Goal: Obtain resource: Download file/media

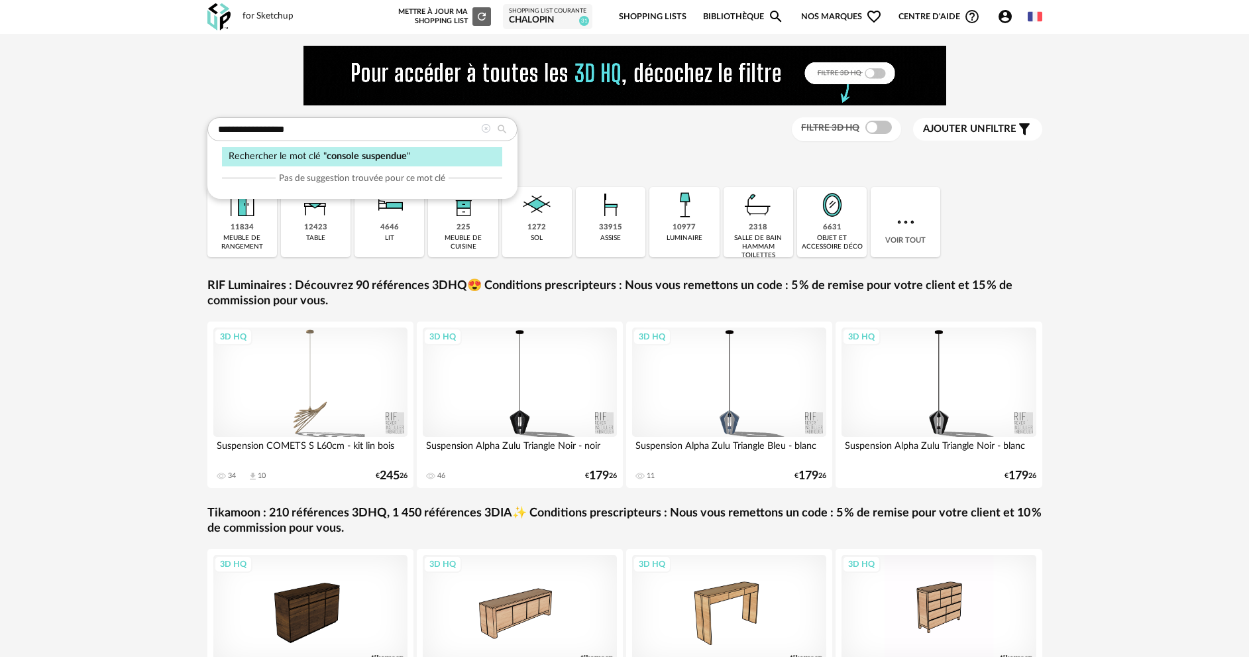
type input "**********"
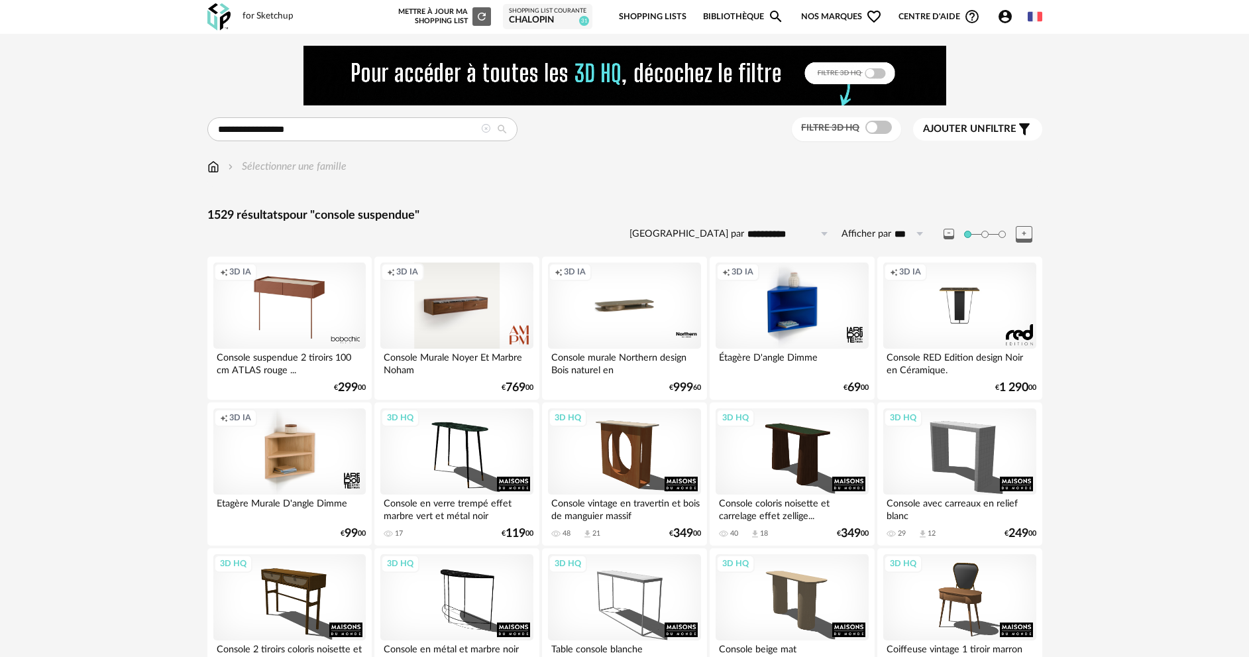
click at [620, 303] on div "Creation icon 3D IA" at bounding box center [624, 305] width 152 height 86
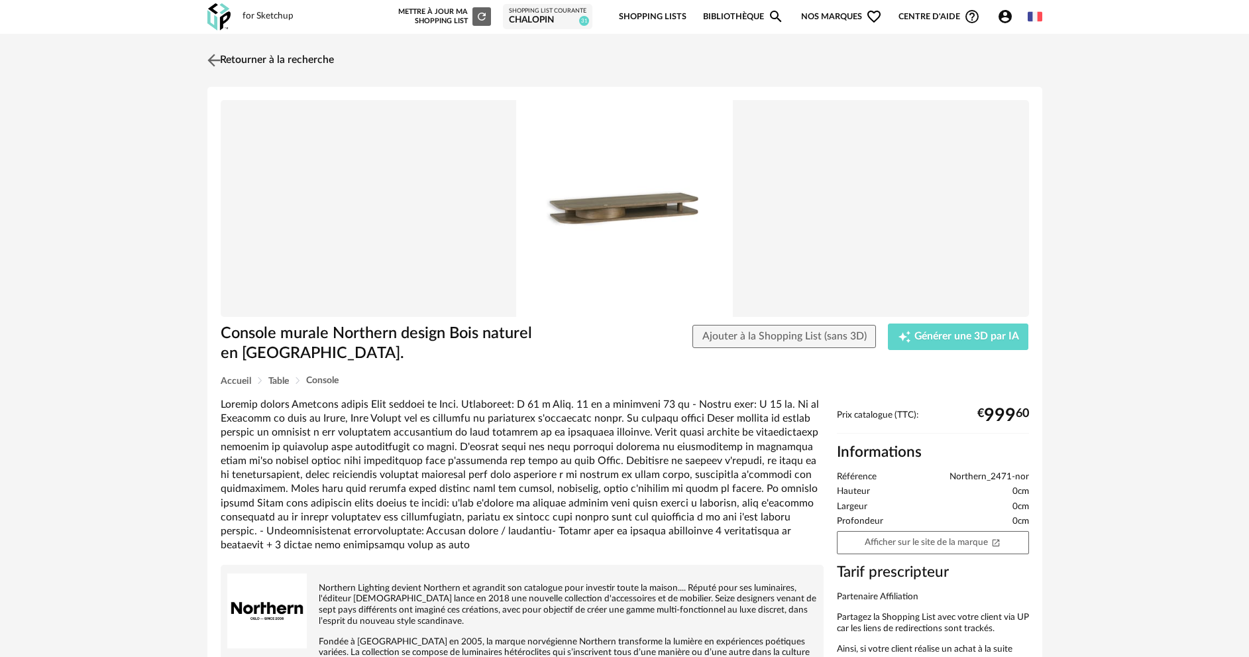
click at [219, 61] on img at bounding box center [213, 59] width 19 height 19
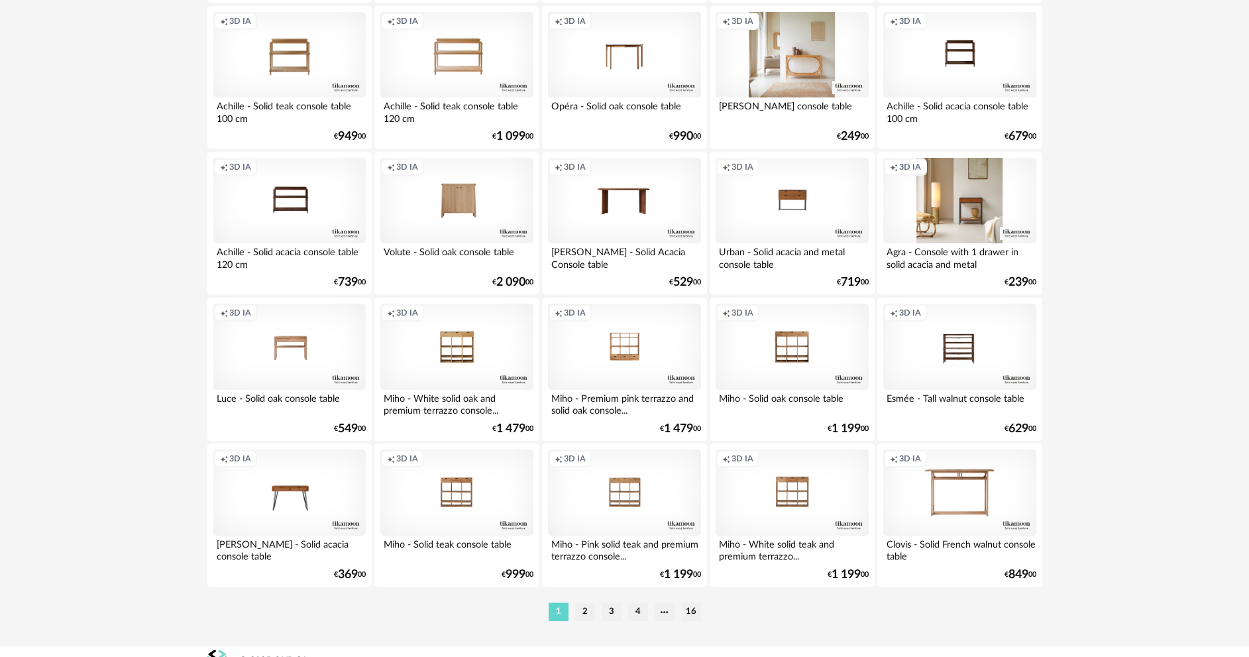
scroll to position [2604, 0]
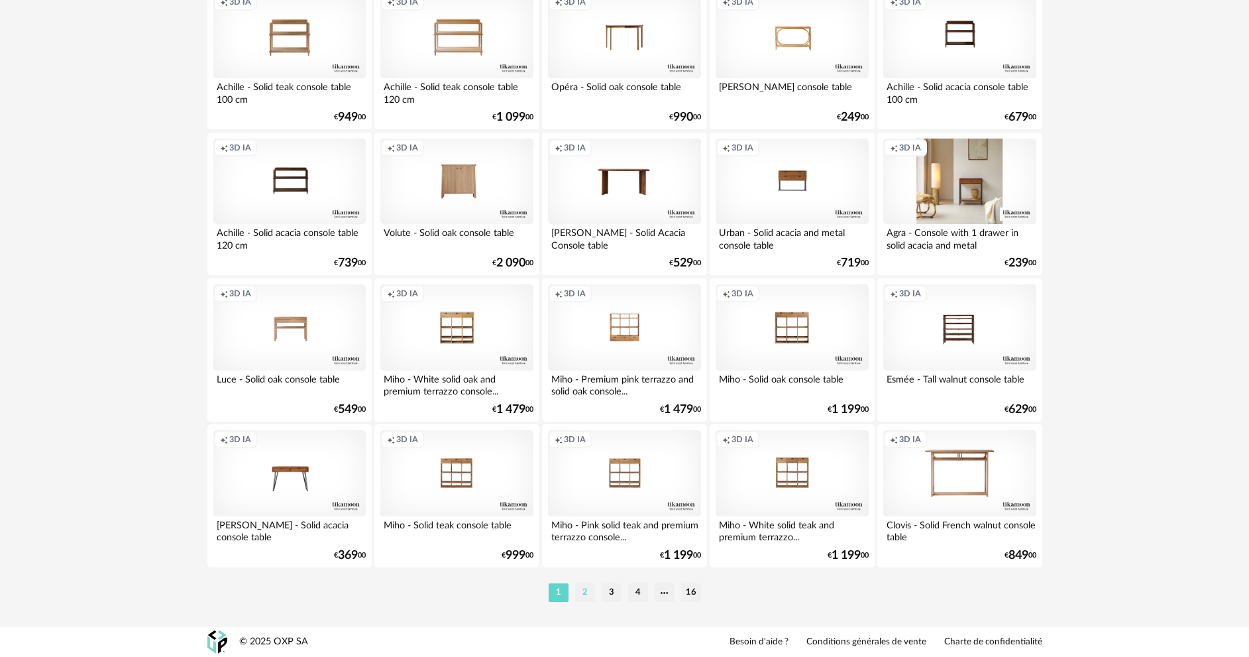
click at [586, 595] on li "2" at bounding box center [585, 592] width 20 height 19
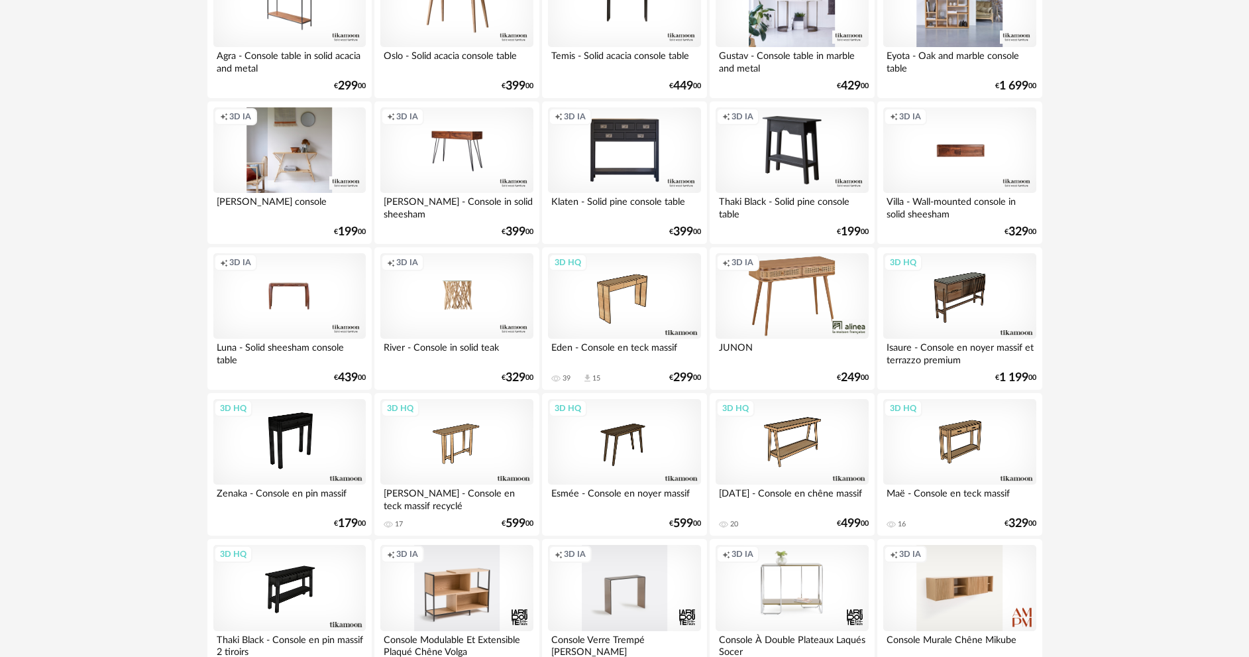
scroll to position [861, 0]
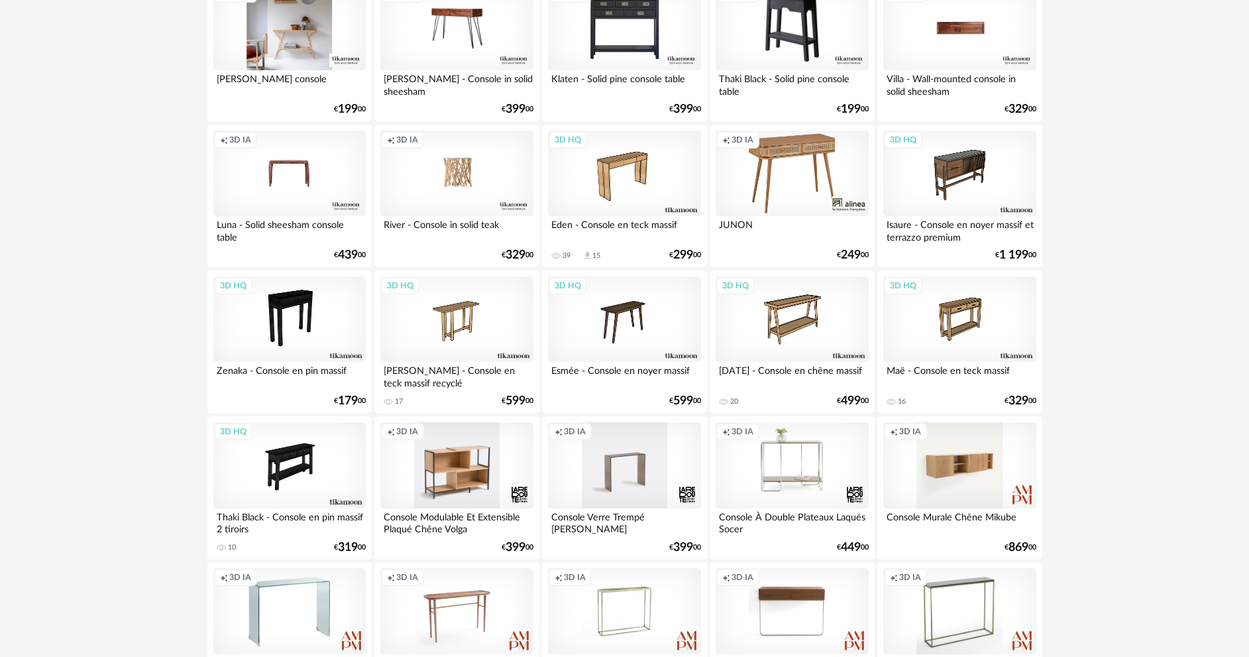
click at [634, 473] on div "Creation icon 3D IA" at bounding box center [624, 465] width 152 height 86
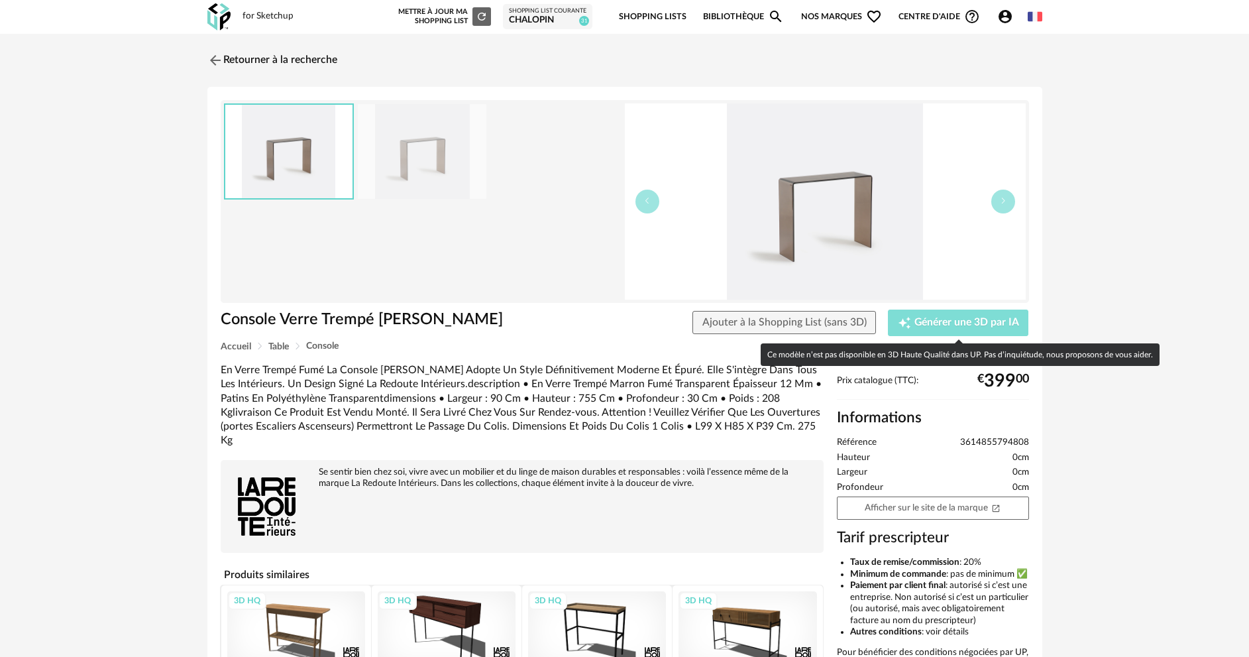
click at [958, 317] on span "Générer une 3D par IA" at bounding box center [966, 322] width 105 height 11
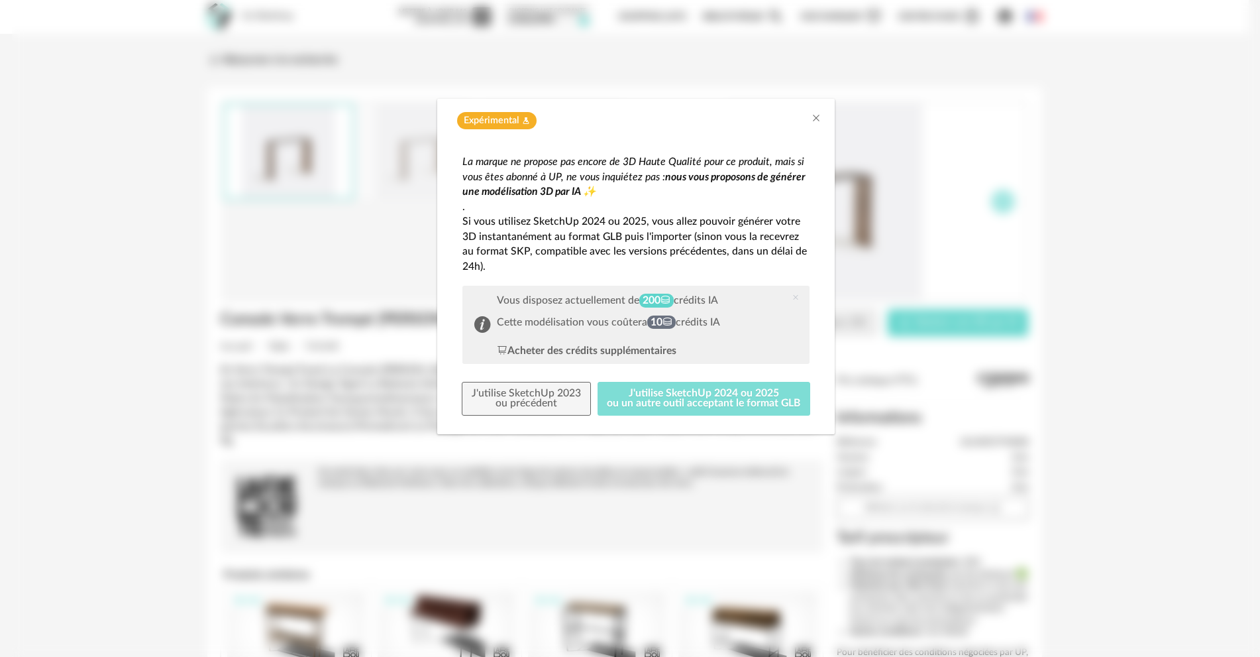
click at [683, 400] on button "J'utilise SketchUp 2024 ou 2025 ou un autre outil acceptant le format GLB" at bounding box center [704, 399] width 213 height 34
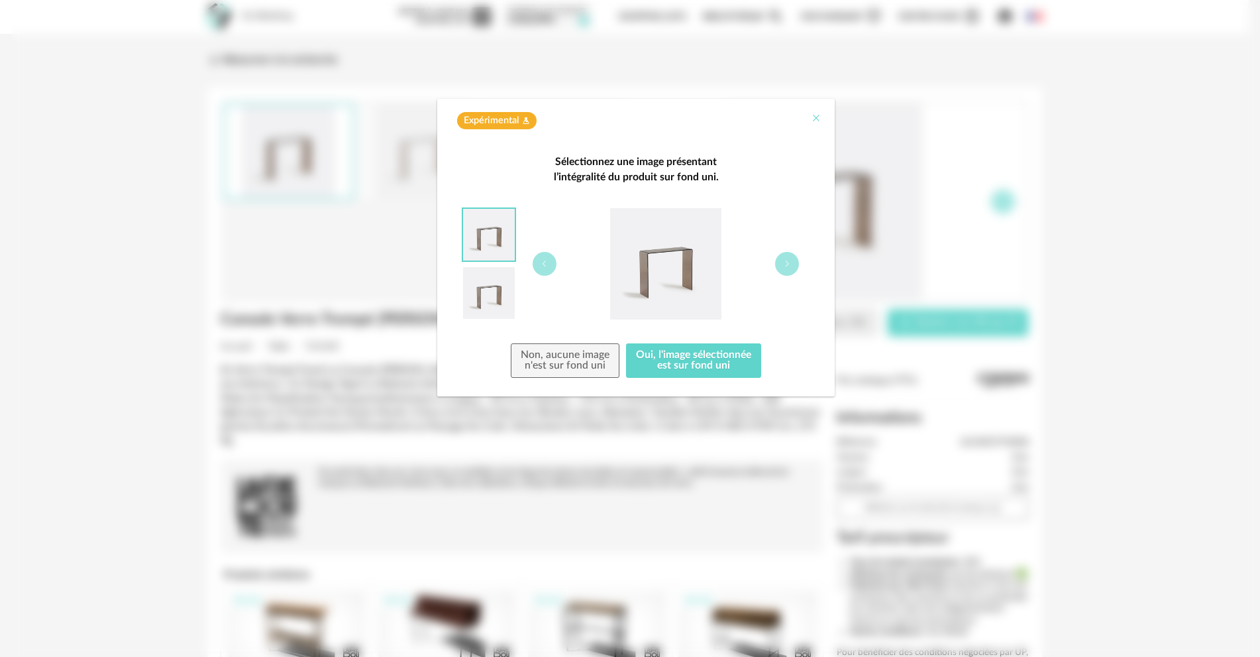
click at [815, 119] on icon "Close" at bounding box center [816, 118] width 11 height 11
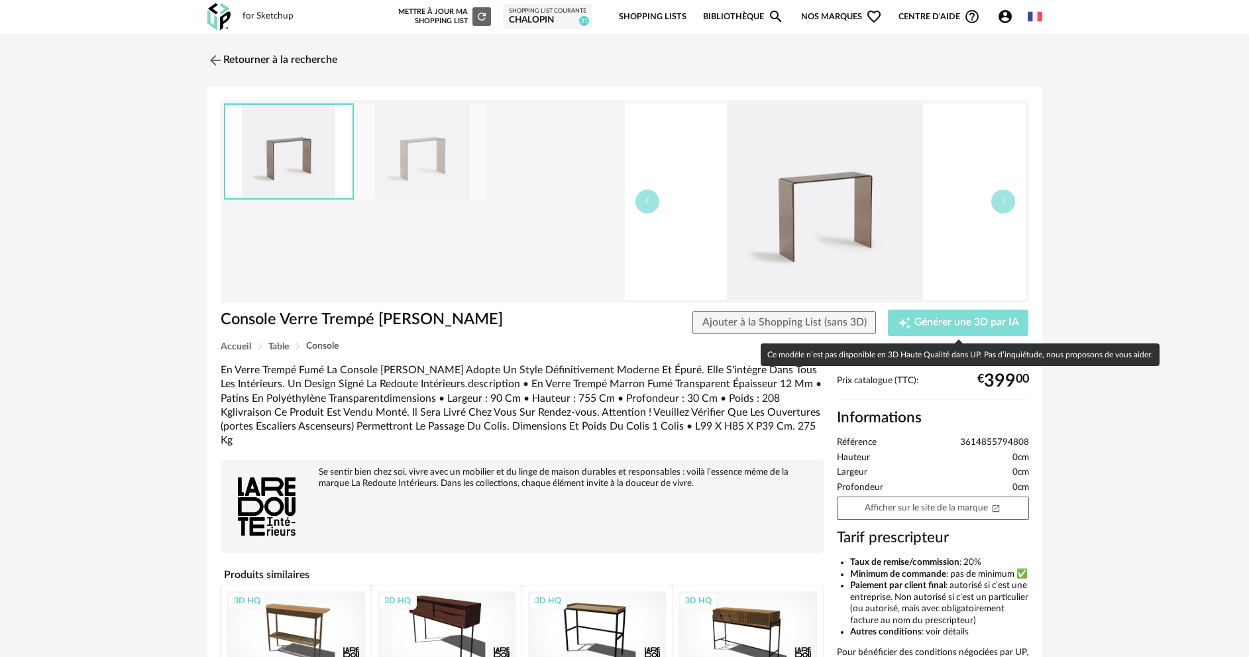
click at [952, 323] on span "Générer une 3D par IA" at bounding box center [966, 322] width 105 height 11
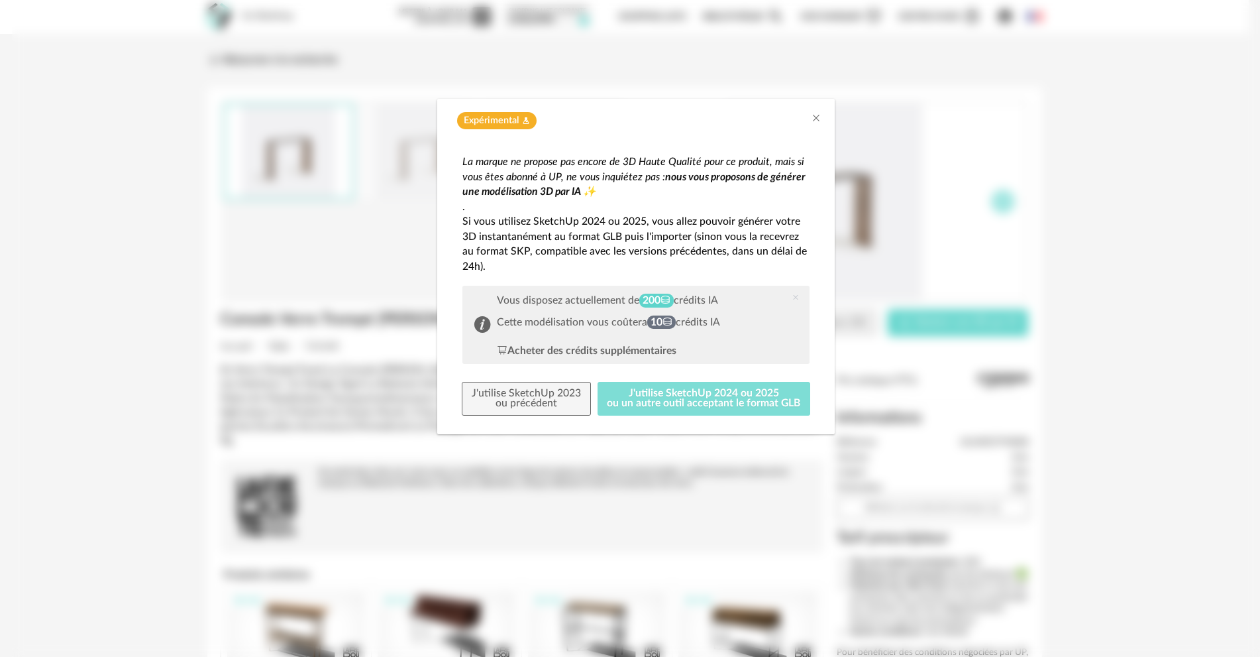
click at [734, 398] on button "J'utilise SketchUp 2024 ou 2025 ou un autre outil acceptant le format GLB" at bounding box center [704, 399] width 213 height 34
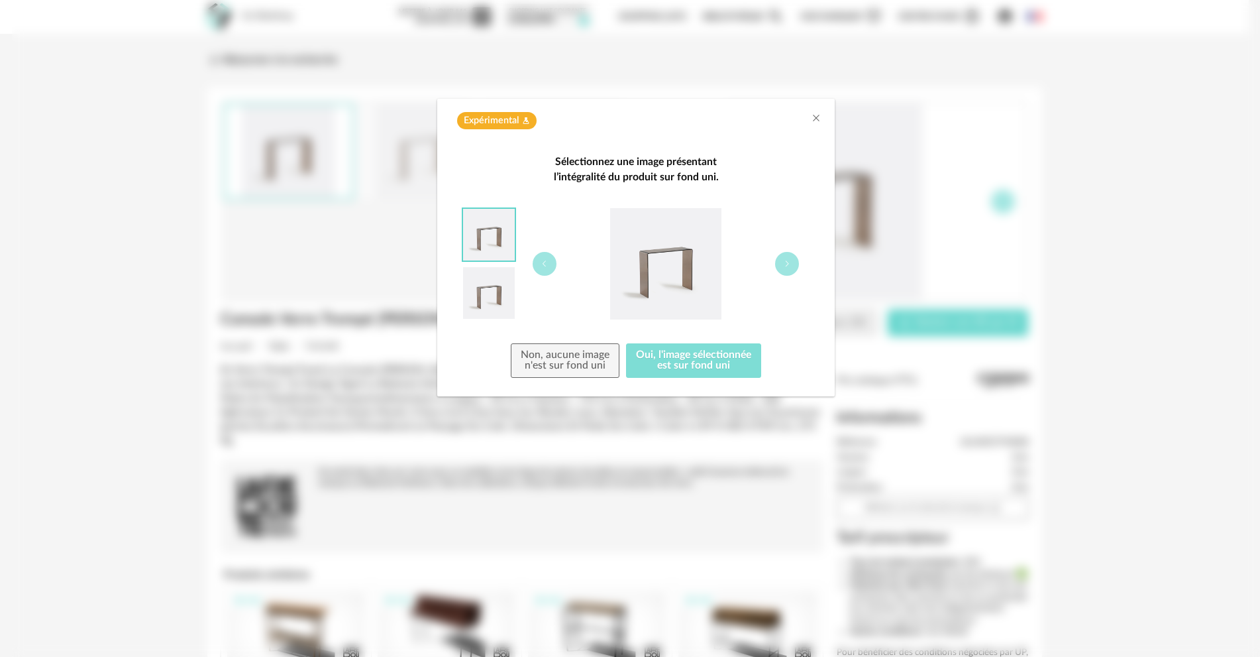
click at [683, 366] on button "Oui, l'image sélectionnée est sur fond uni" at bounding box center [693, 360] width 135 height 34
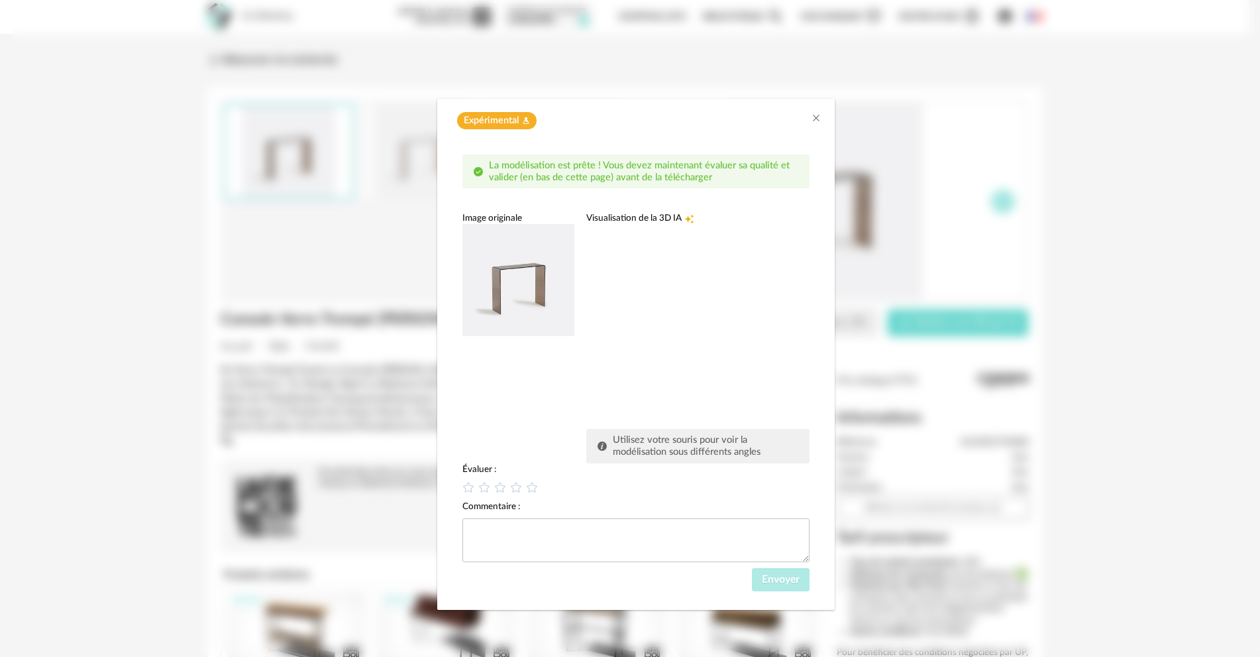
click at [672, 298] on div "dialog" at bounding box center [685, 323] width 199 height 199
click at [671, 450] on span "Utilisez votre souris pour voir la modélisation sous différents angles" at bounding box center [687, 446] width 148 height 22
drag, startPoint x: 637, startPoint y: 341, endPoint x: 682, endPoint y: 259, distance: 93.7
click at [624, 280] on div "dialog" at bounding box center [685, 323] width 199 height 199
drag, startPoint x: 594, startPoint y: 275, endPoint x: 622, endPoint y: 339, distance: 70.0
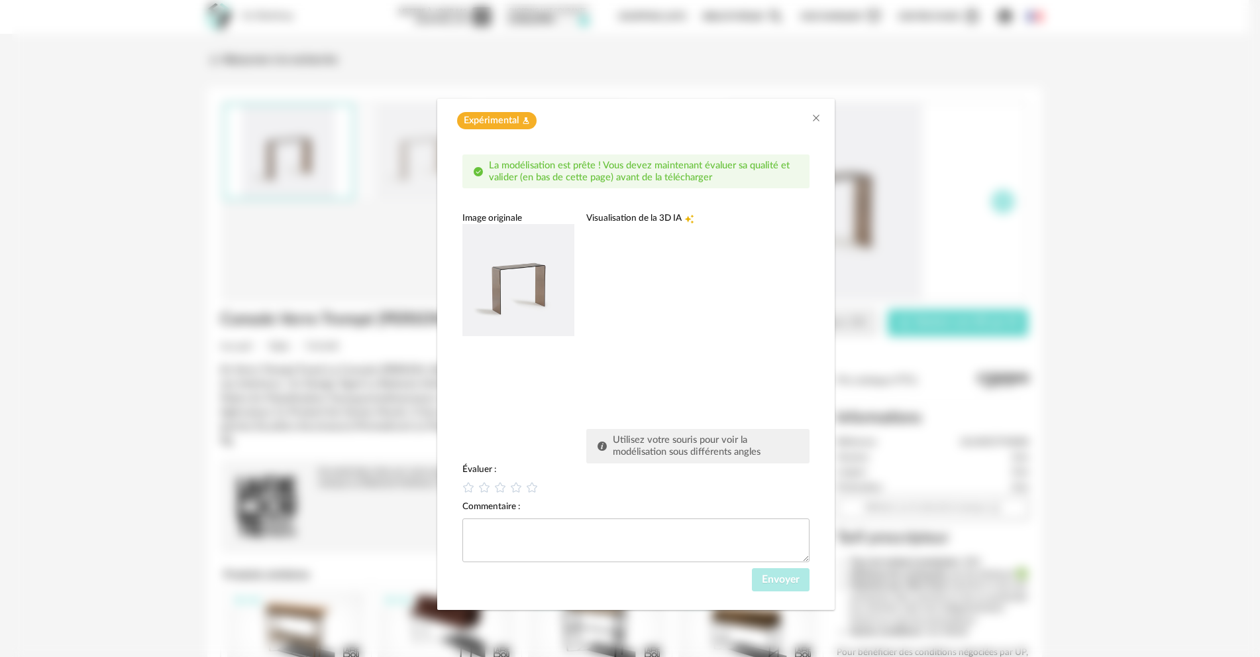
click at [622, 339] on div "dialog" at bounding box center [685, 323] width 199 height 199
click at [820, 114] on icon "Close" at bounding box center [816, 118] width 11 height 11
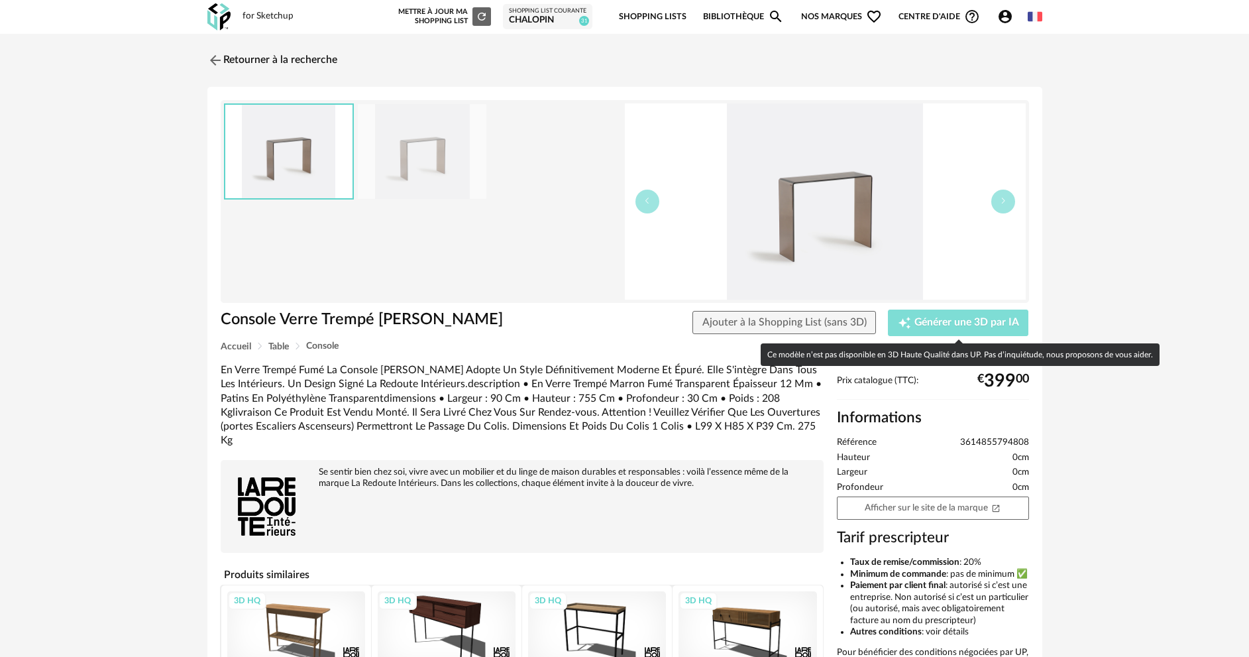
click at [936, 331] on button "Creation icon Générer une 3D par IA" at bounding box center [958, 322] width 140 height 27
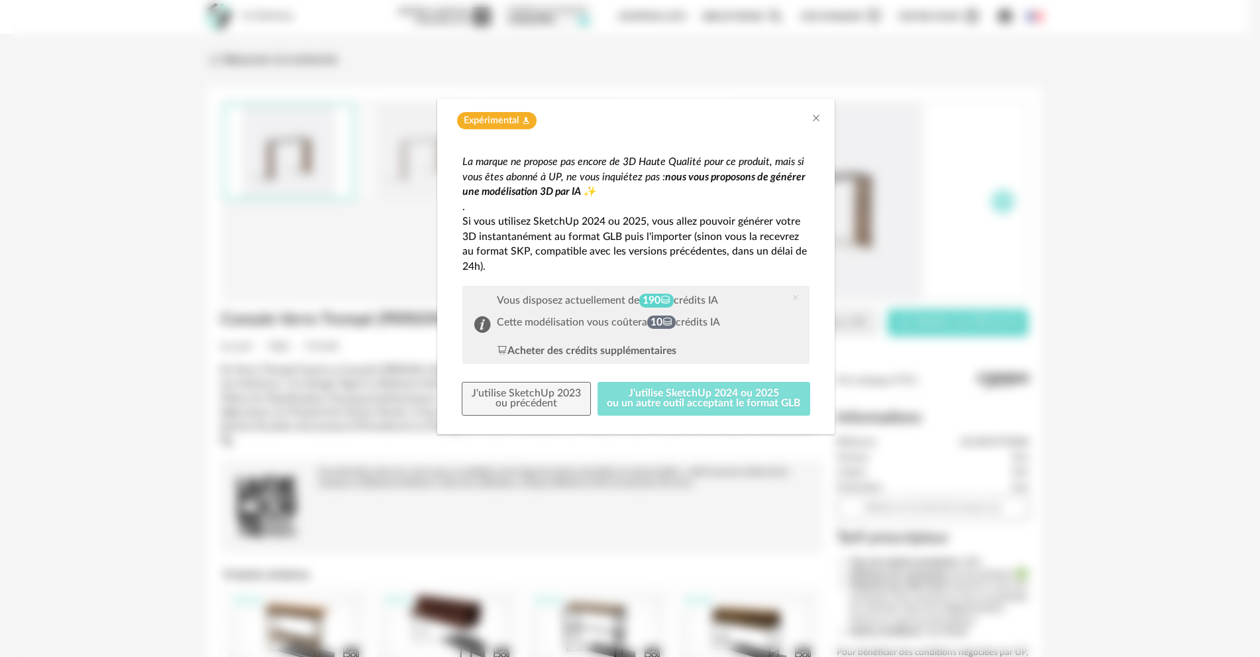
click at [691, 403] on button "J'utilise SketchUp 2024 ou 2025 ou un autre outil acceptant le format GLB" at bounding box center [704, 399] width 213 height 34
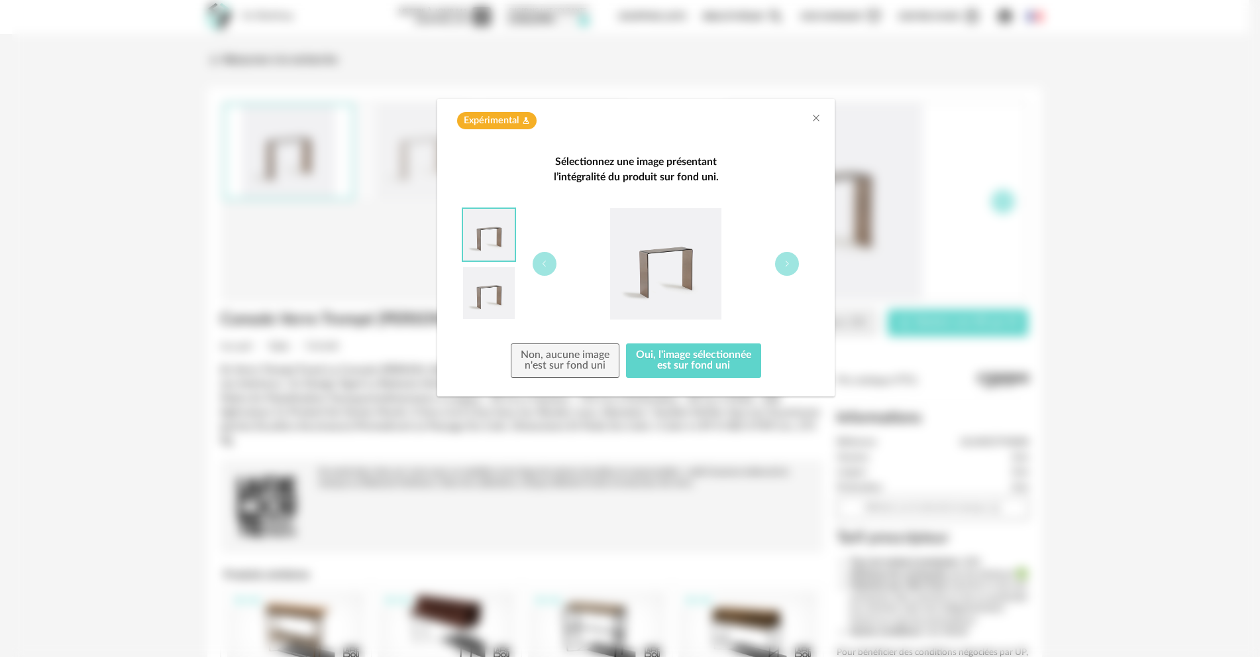
click at [496, 296] on img "dialog" at bounding box center [489, 293] width 52 height 52
click at [727, 368] on button "Oui, l'image sélectionnée est sur fond uni" at bounding box center [693, 360] width 135 height 34
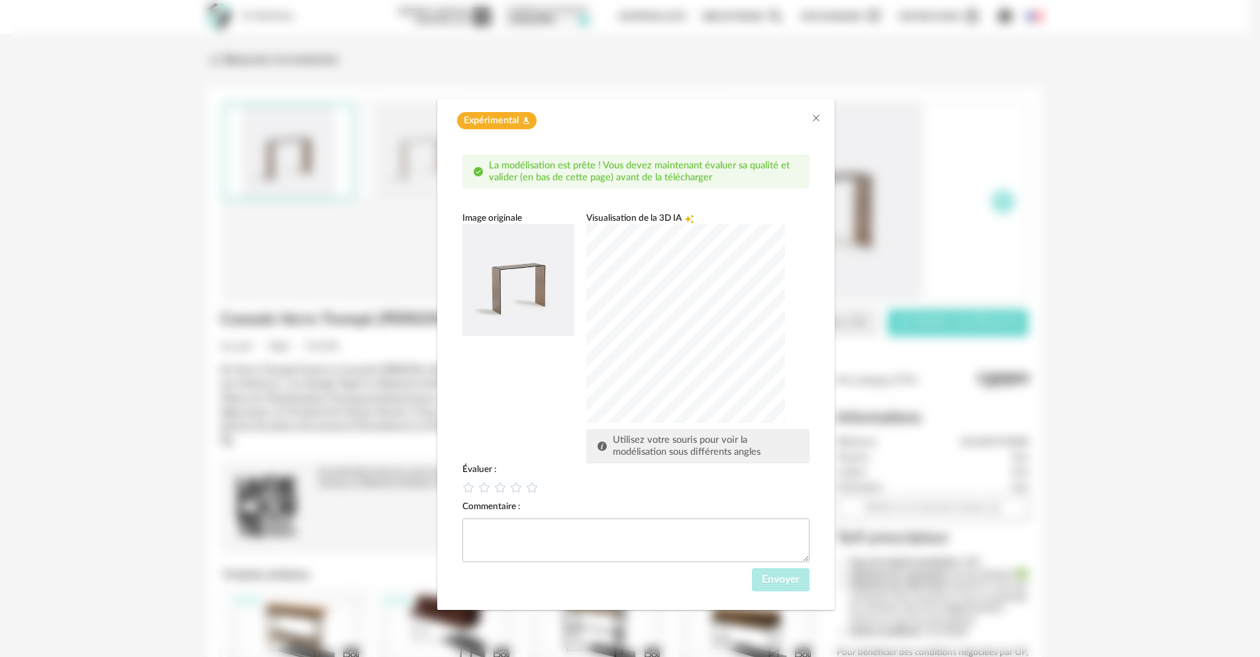
click at [741, 356] on div "dialog" at bounding box center [685, 323] width 199 height 199
click at [649, 279] on div "dialog" at bounding box center [685, 323] width 199 height 199
click at [485, 491] on icon "dialog" at bounding box center [485, 487] width 14 height 14
click at [527, 544] on textarea "dialog" at bounding box center [636, 540] width 347 height 44
type textarea "**********"
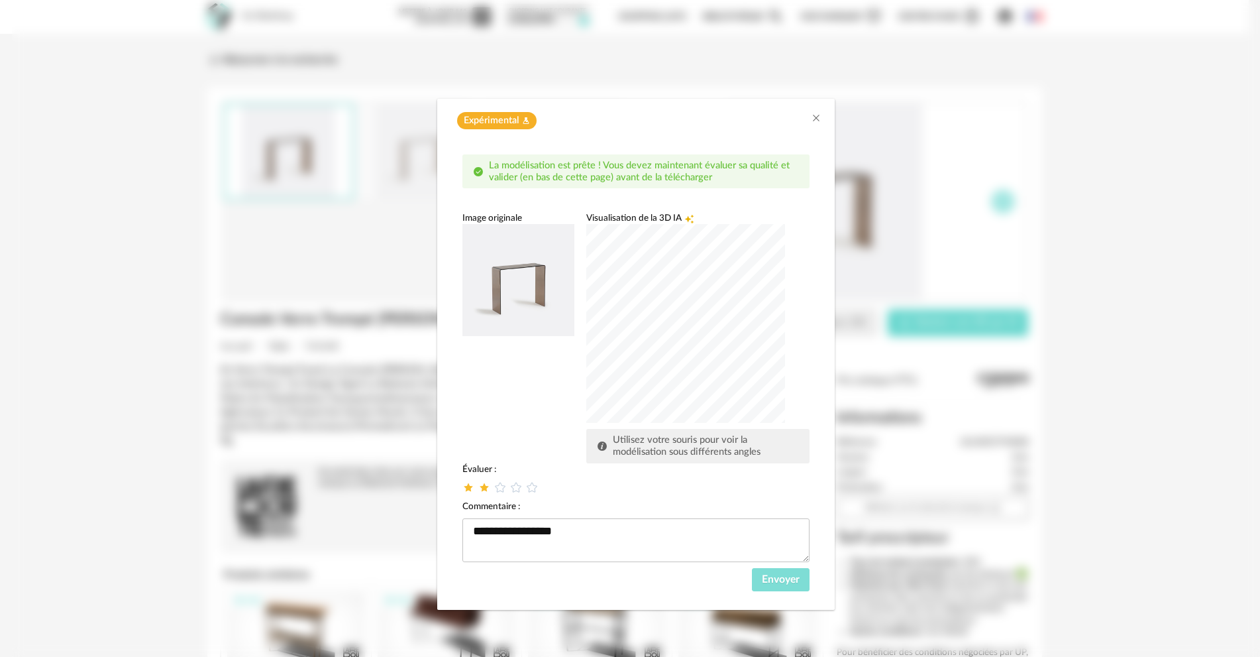
click at [799, 577] on span "Envoyer" at bounding box center [781, 579] width 38 height 11
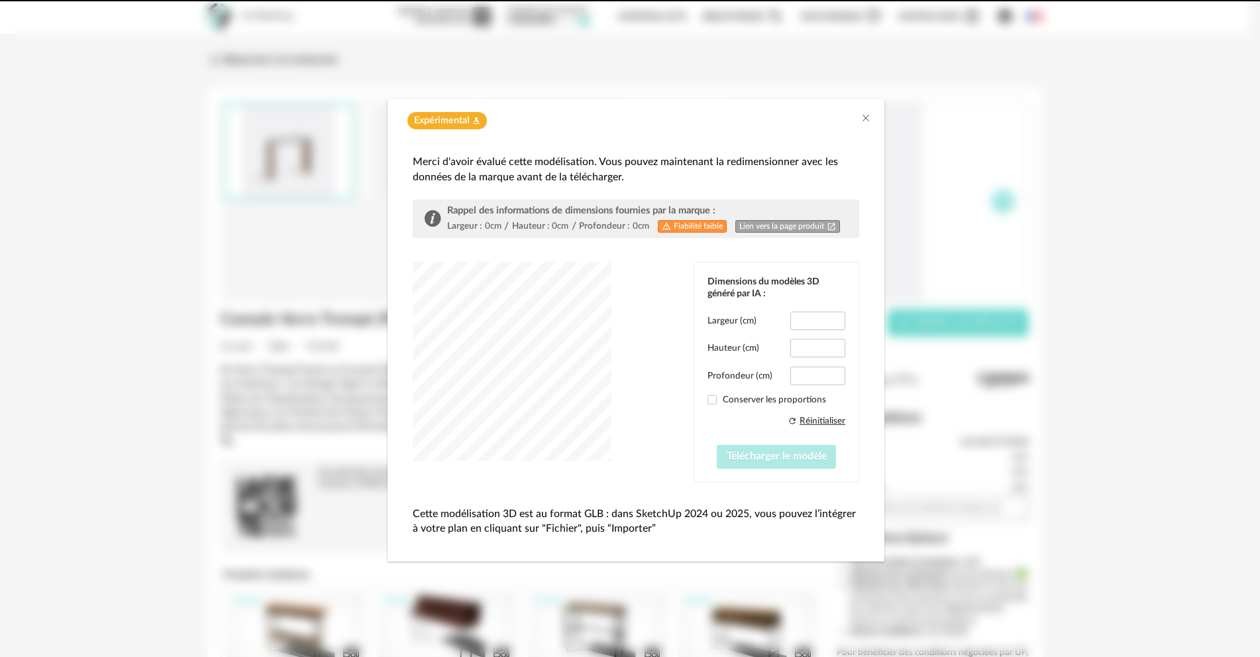
type input "****"
type input "*****"
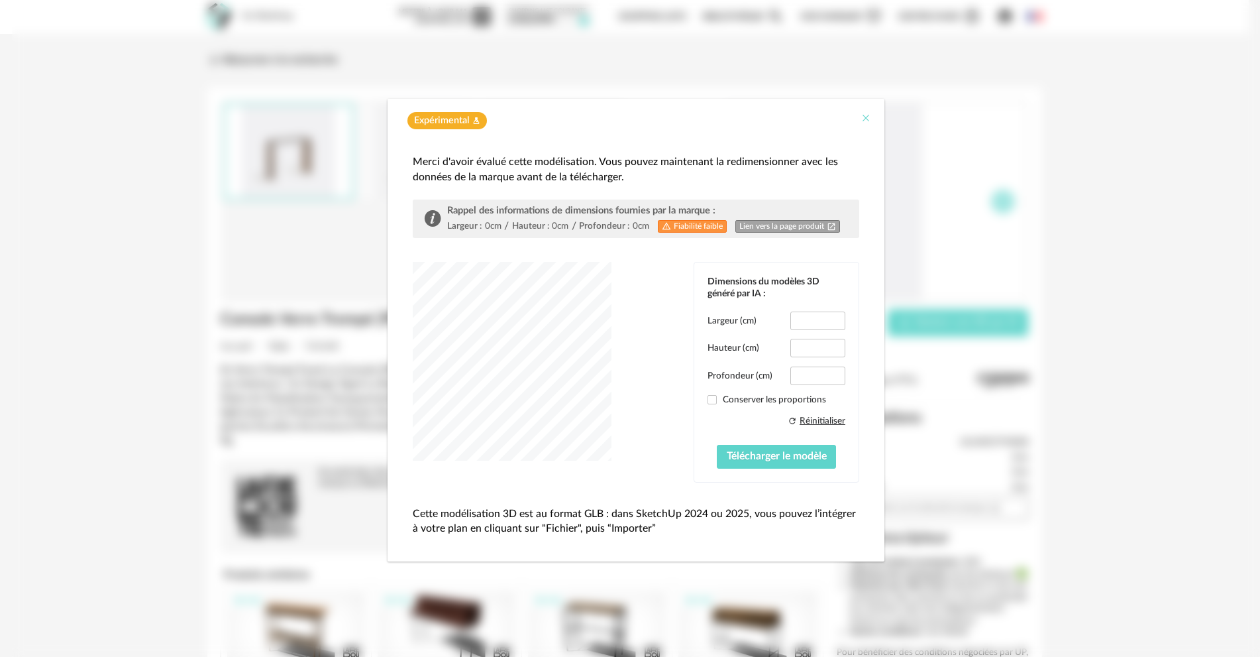
click at [867, 121] on icon "Close" at bounding box center [866, 118] width 11 height 11
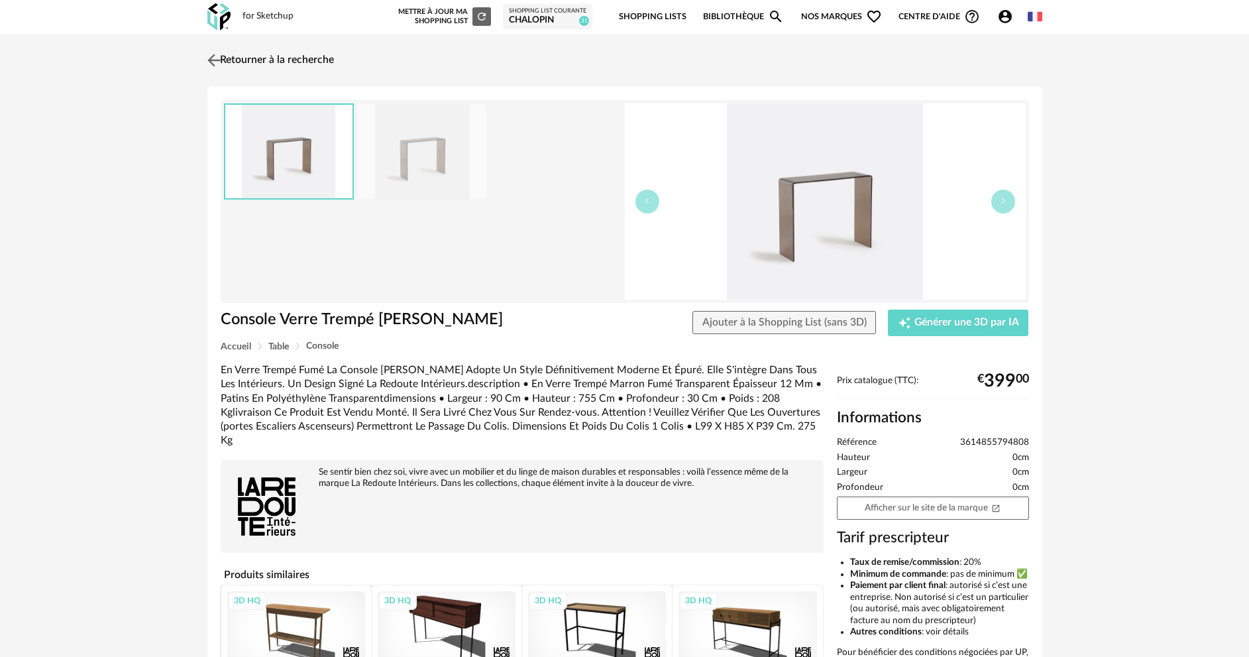
click at [225, 57] on link "Retourner à la recherche" at bounding box center [269, 60] width 130 height 29
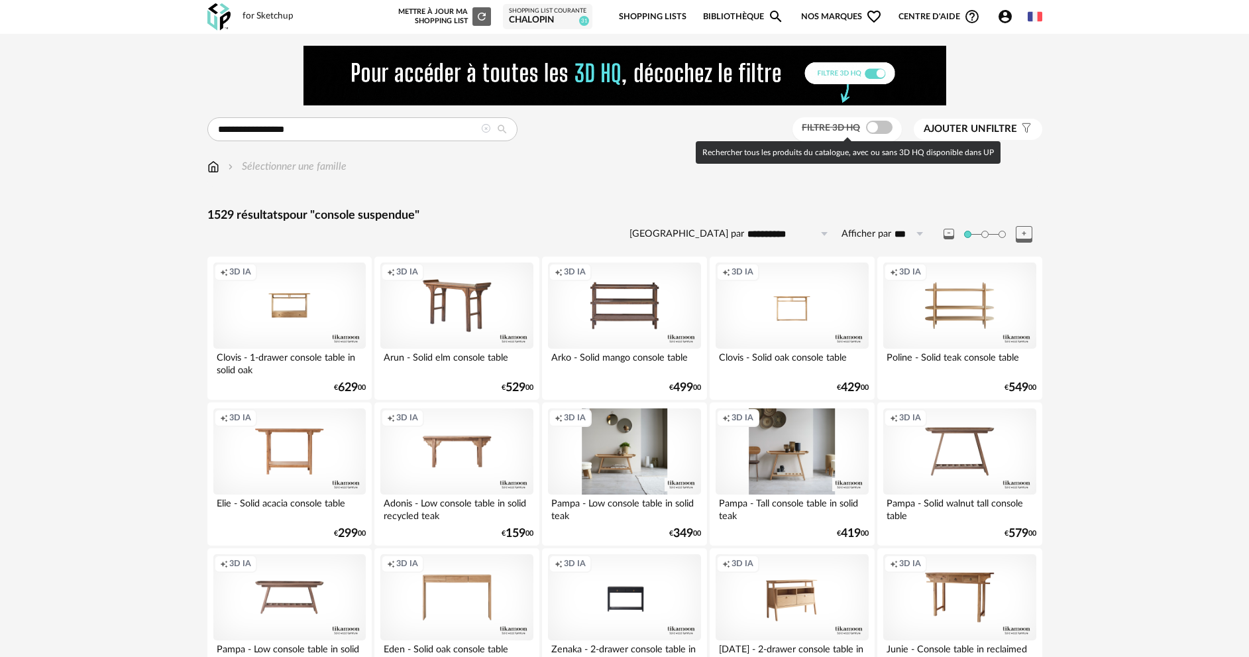
click at [876, 127] on span at bounding box center [879, 127] width 27 height 13
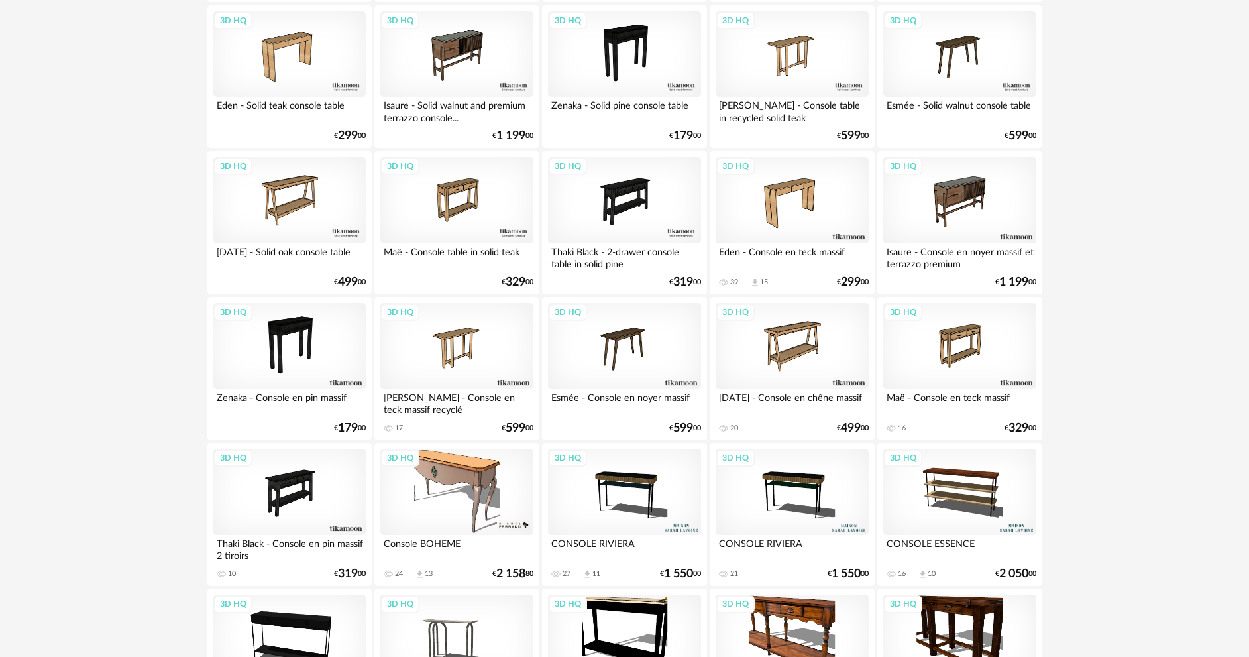
scroll to position [1325, 0]
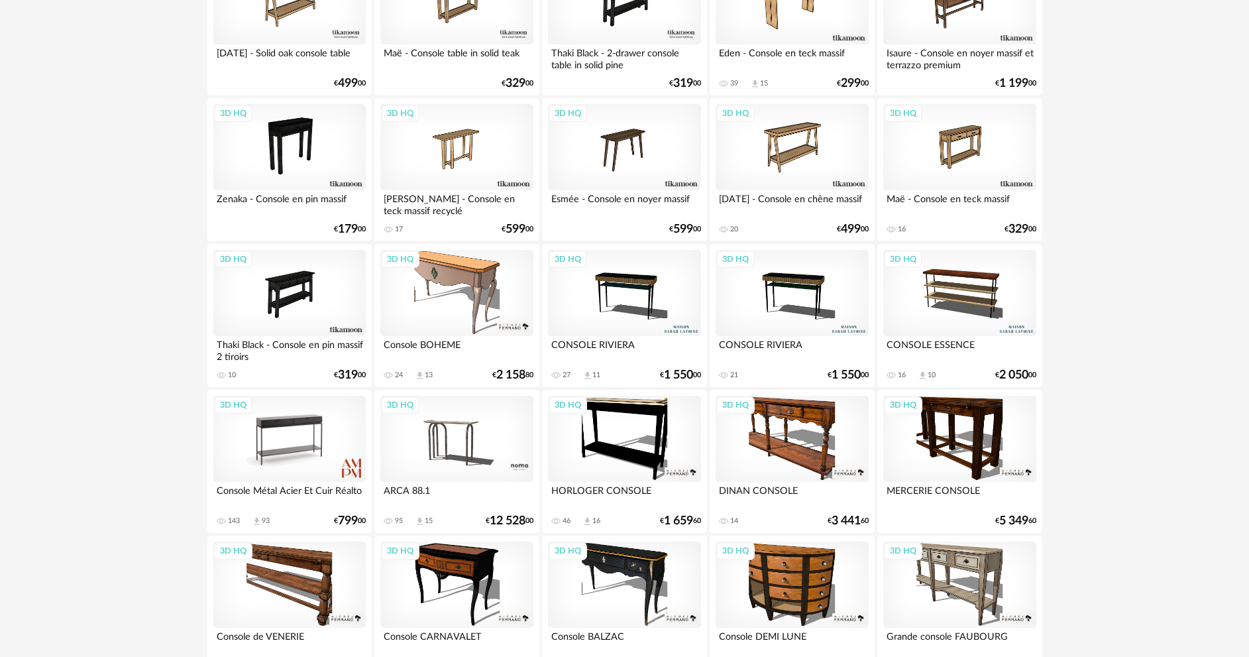
click at [267, 429] on div "3D HQ" at bounding box center [289, 439] width 152 height 86
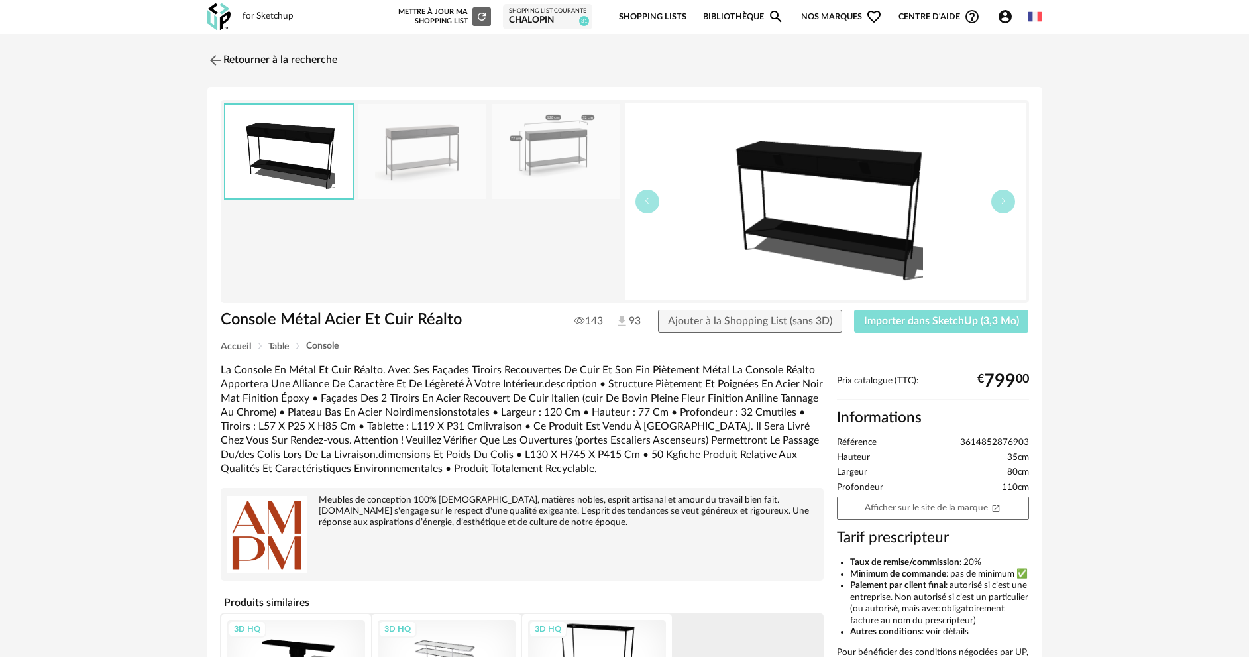
click at [923, 319] on span "Importer dans SketchUp (3,3 Mo)" at bounding box center [941, 320] width 155 height 11
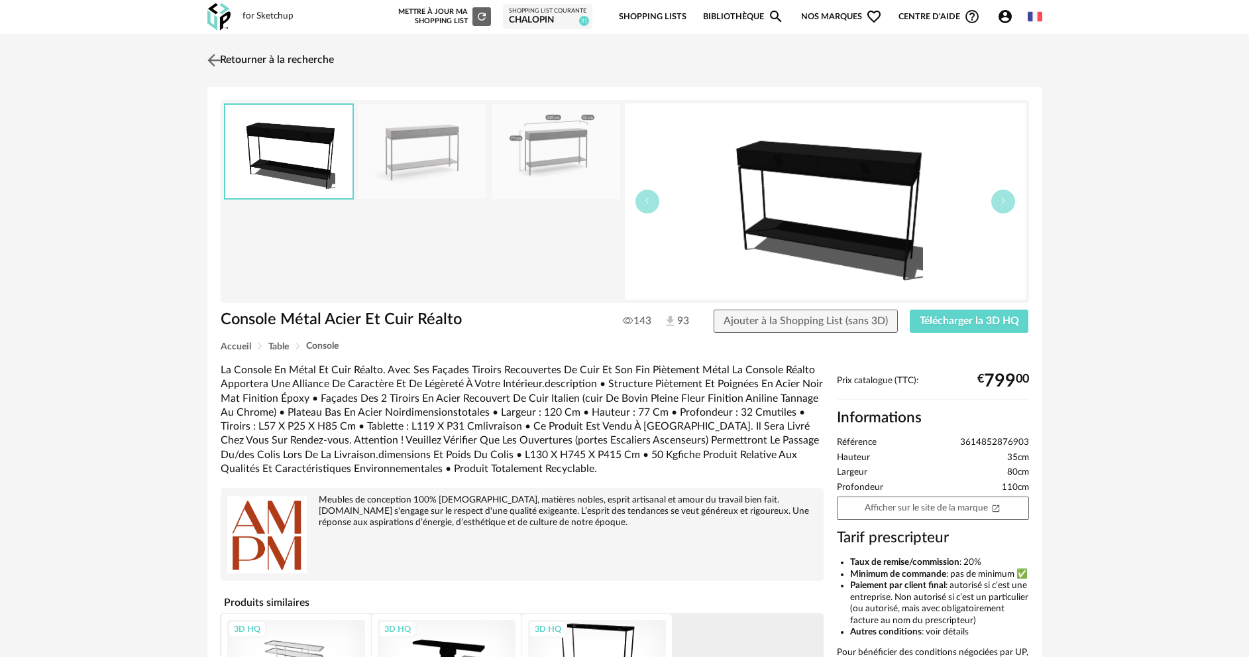
click at [208, 62] on img at bounding box center [213, 59] width 19 height 19
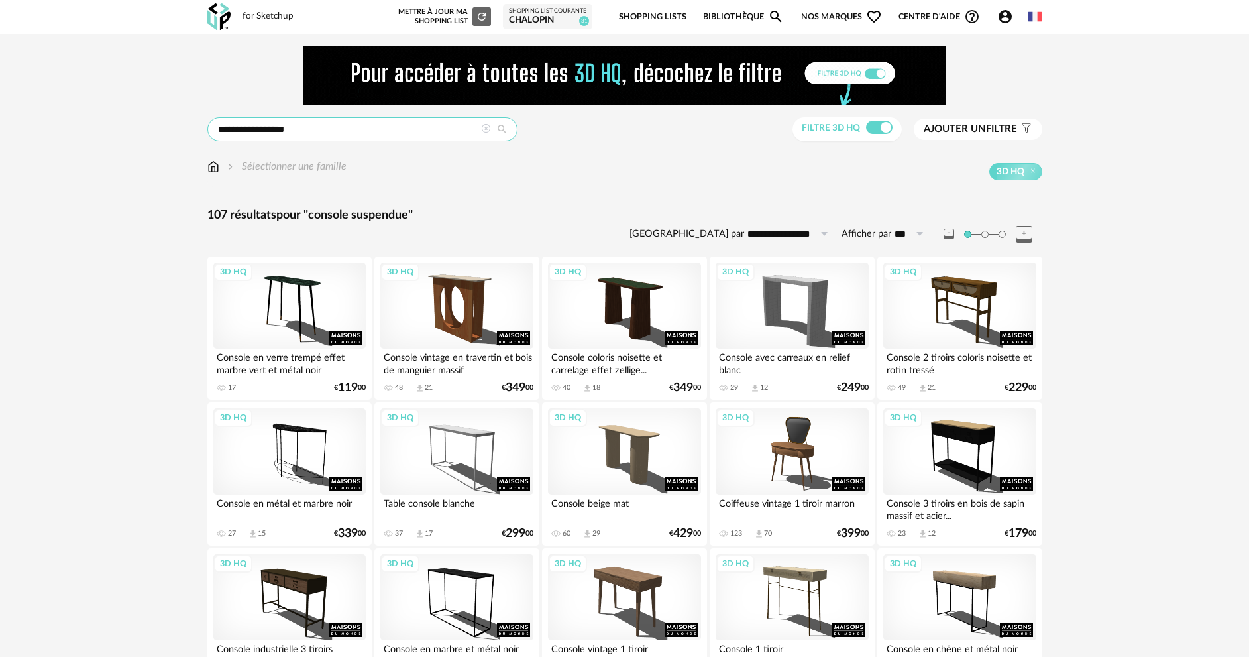
click at [318, 129] on input "**********" at bounding box center [362, 129] width 310 height 24
type input "**********"
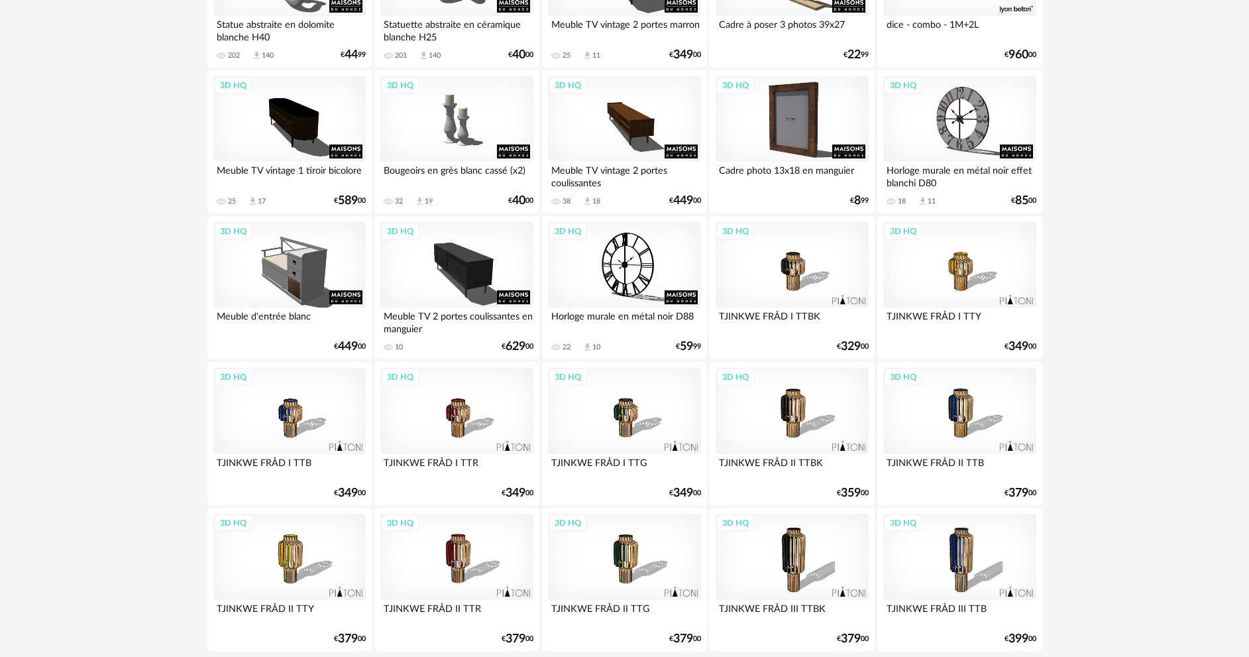
scroll to position [2604, 0]
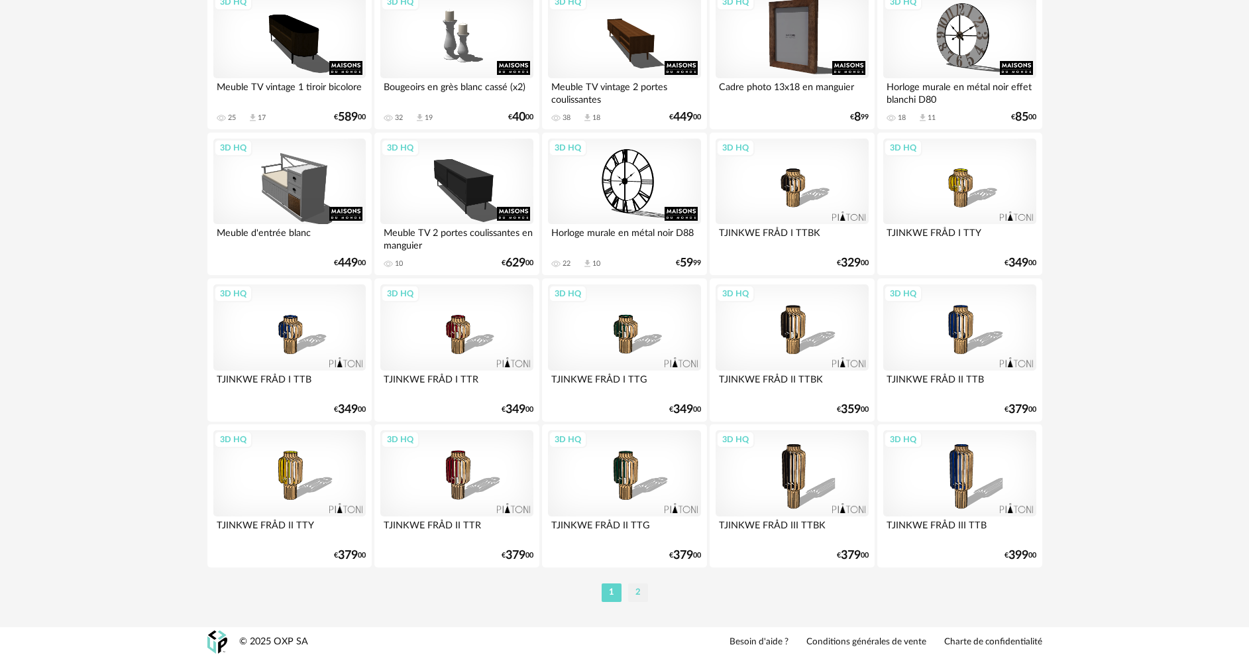
click at [636, 593] on li "2" at bounding box center [638, 592] width 20 height 19
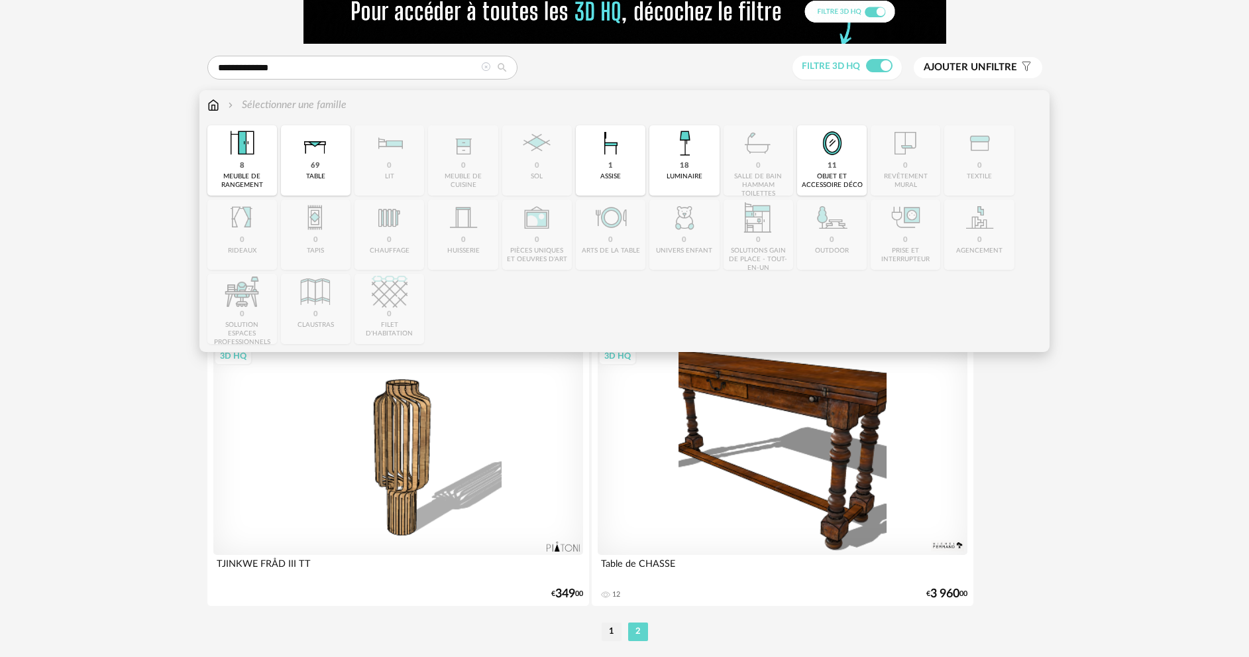
scroll to position [100, 0]
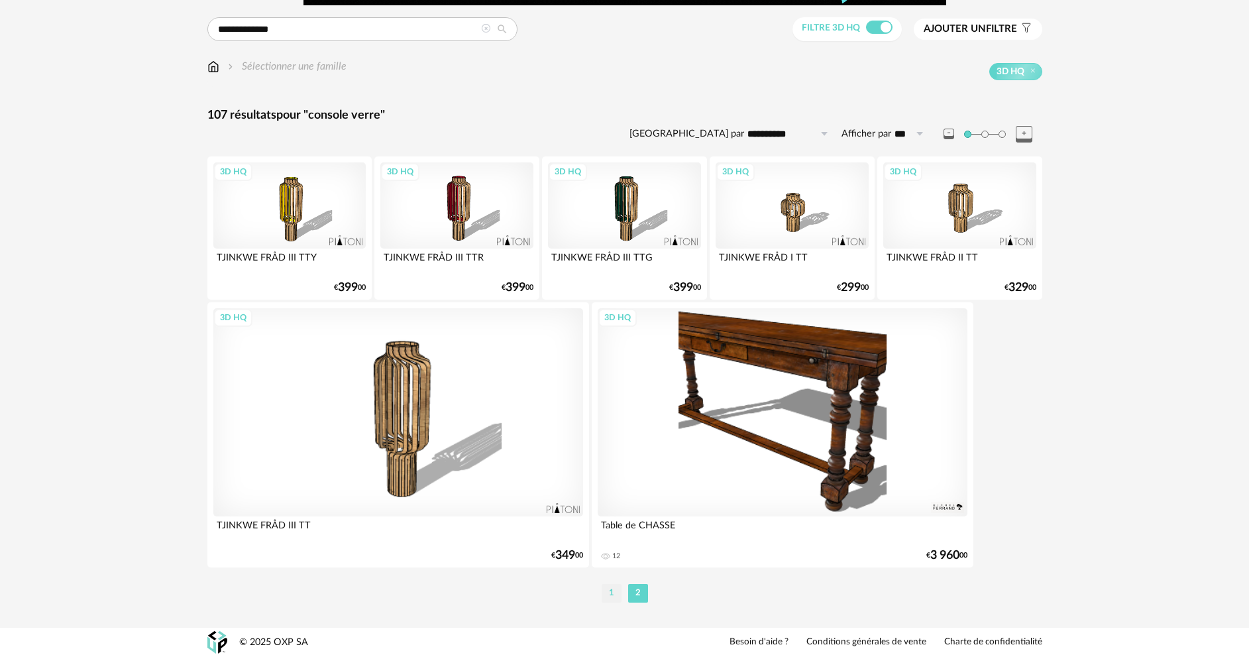
click at [610, 594] on li "1" at bounding box center [612, 593] width 20 height 19
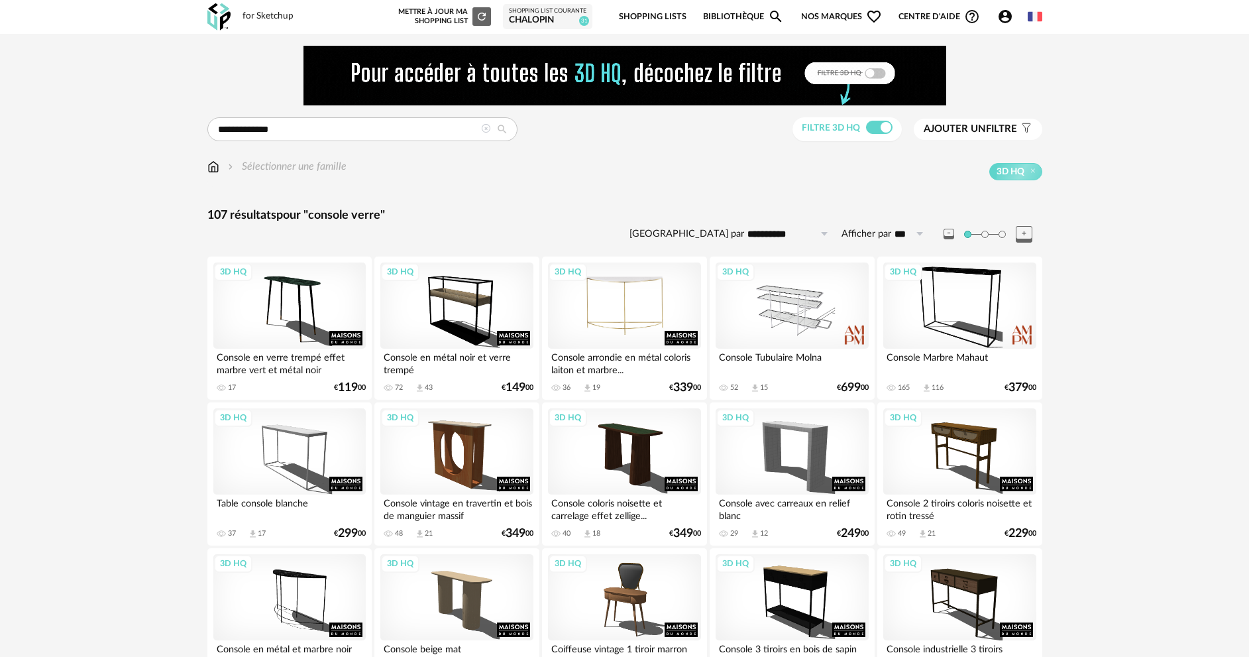
click at [627, 321] on div "3D HQ" at bounding box center [624, 305] width 152 height 86
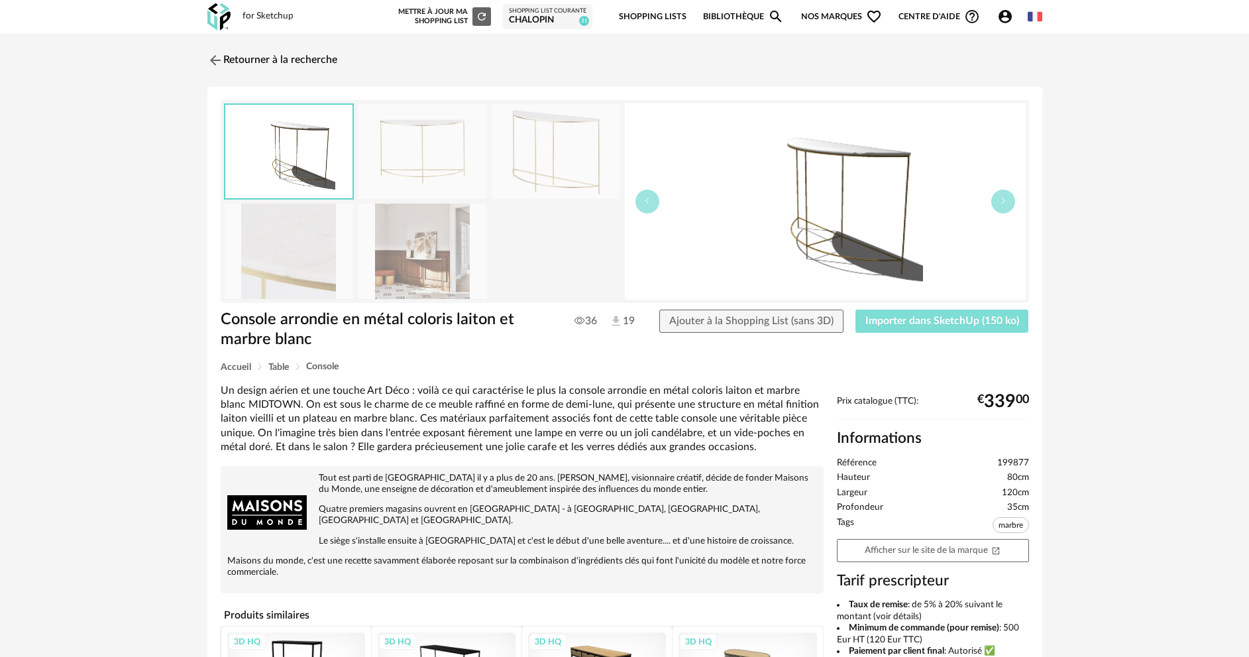
click at [915, 319] on span "Importer dans SketchUp (150 ko)" at bounding box center [942, 320] width 154 height 11
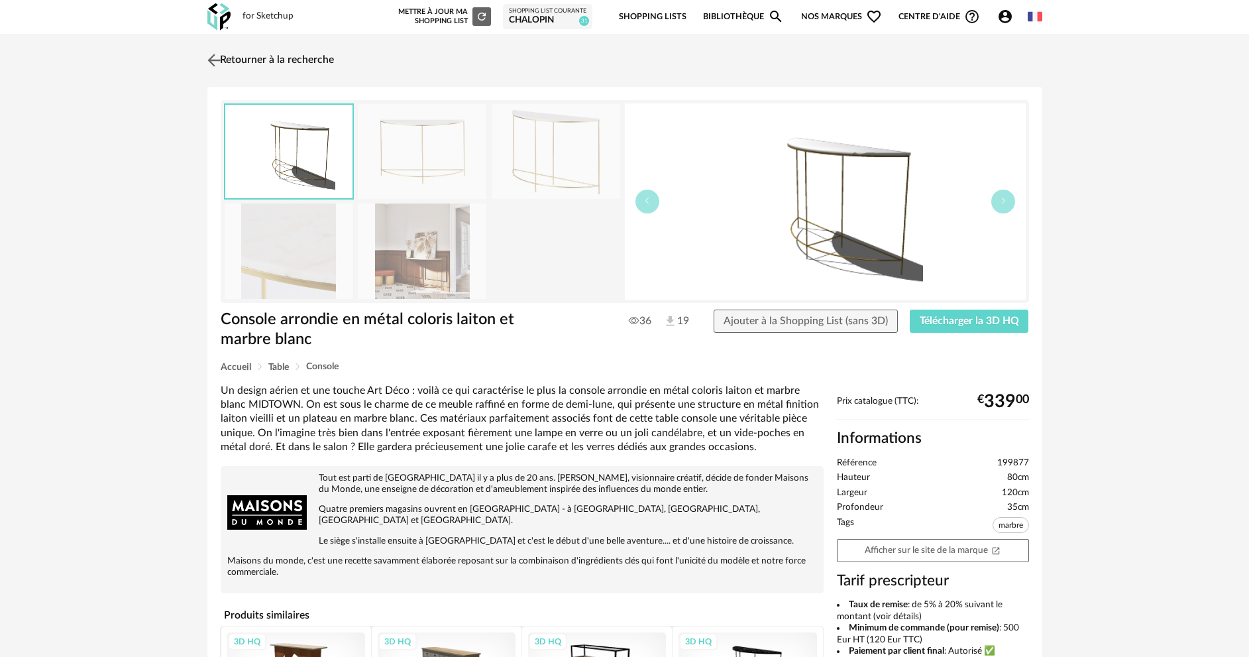
click at [218, 57] on img at bounding box center [213, 59] width 19 height 19
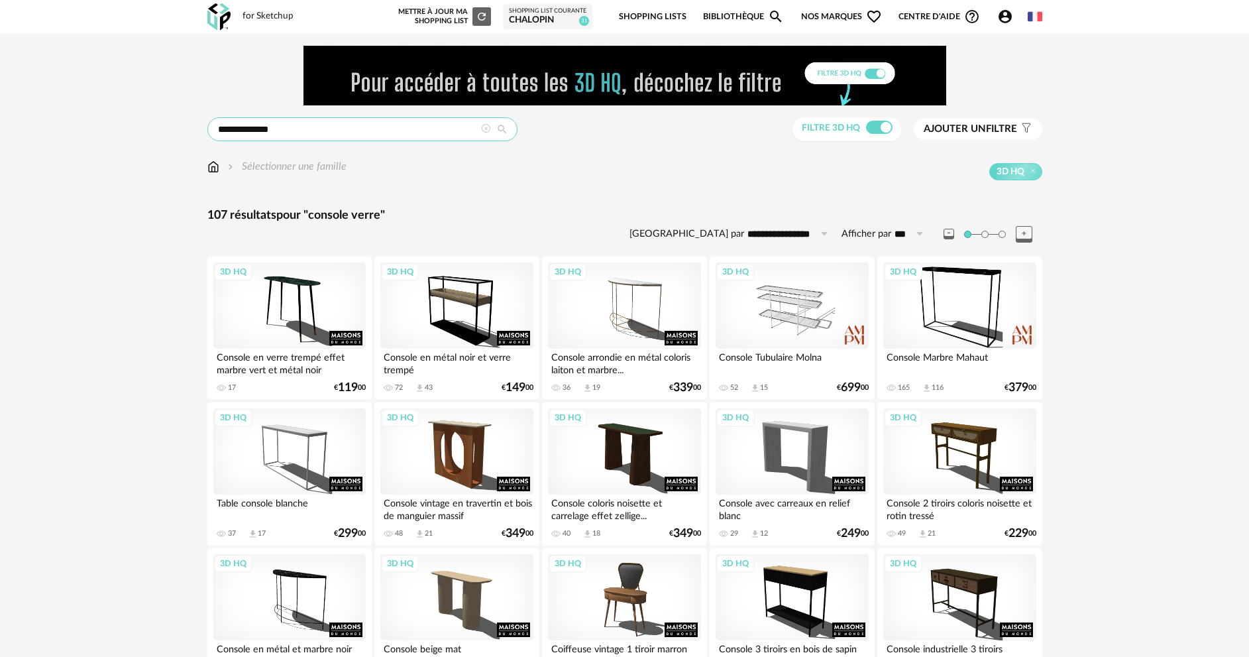
click at [282, 125] on input "**********" at bounding box center [362, 129] width 310 height 24
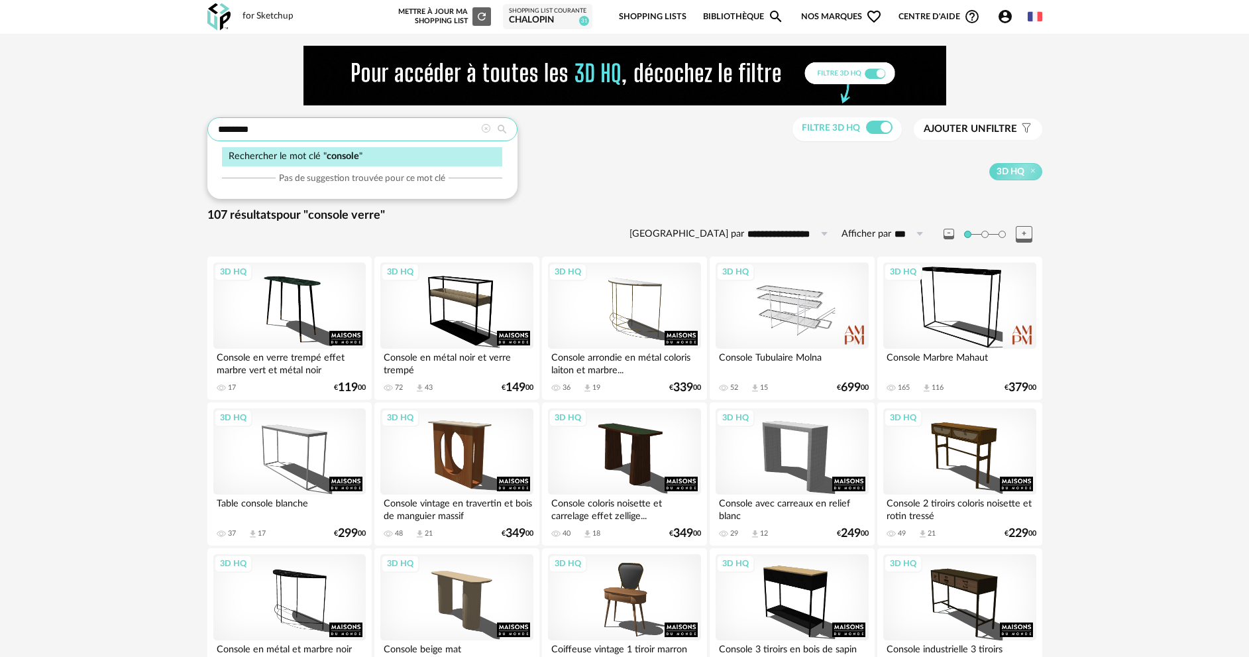
type input "*******"
type input "**********"
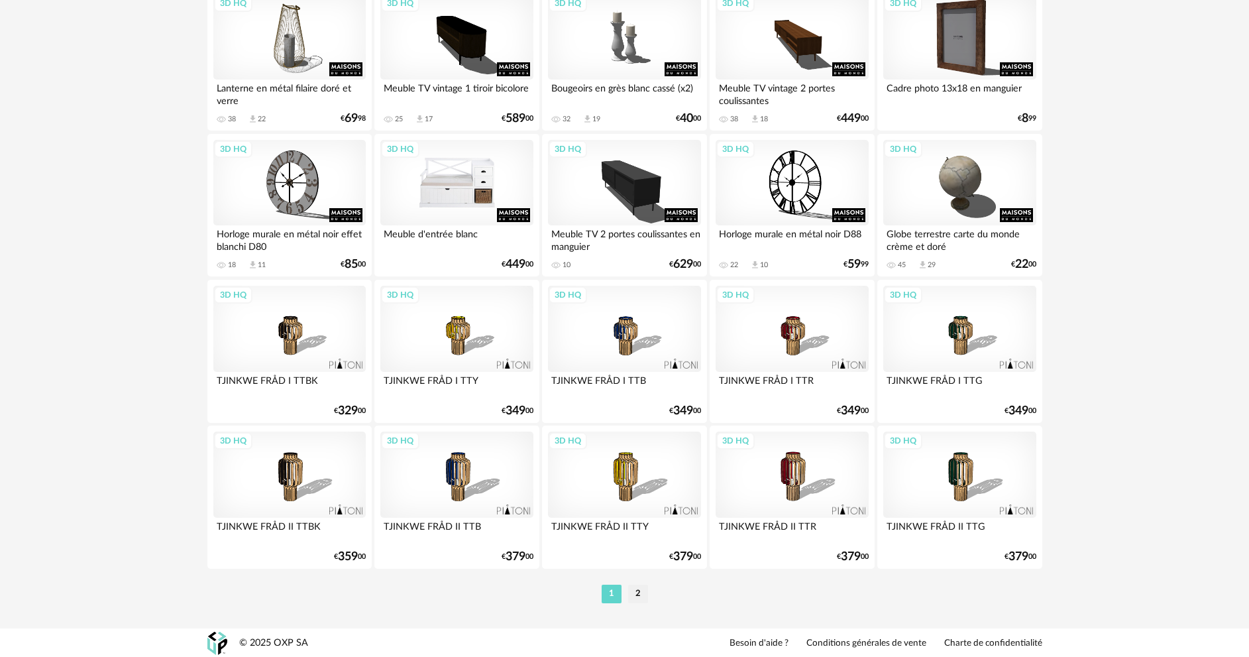
scroll to position [2604, 0]
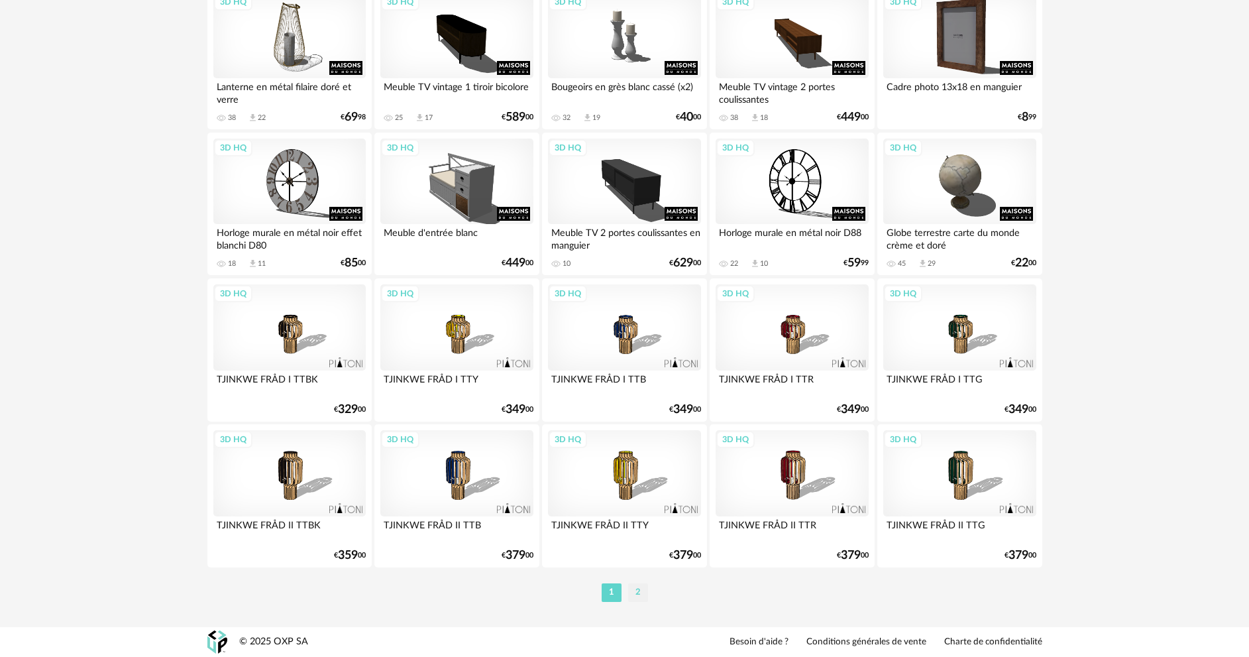
click at [641, 593] on li "2" at bounding box center [638, 592] width 20 height 19
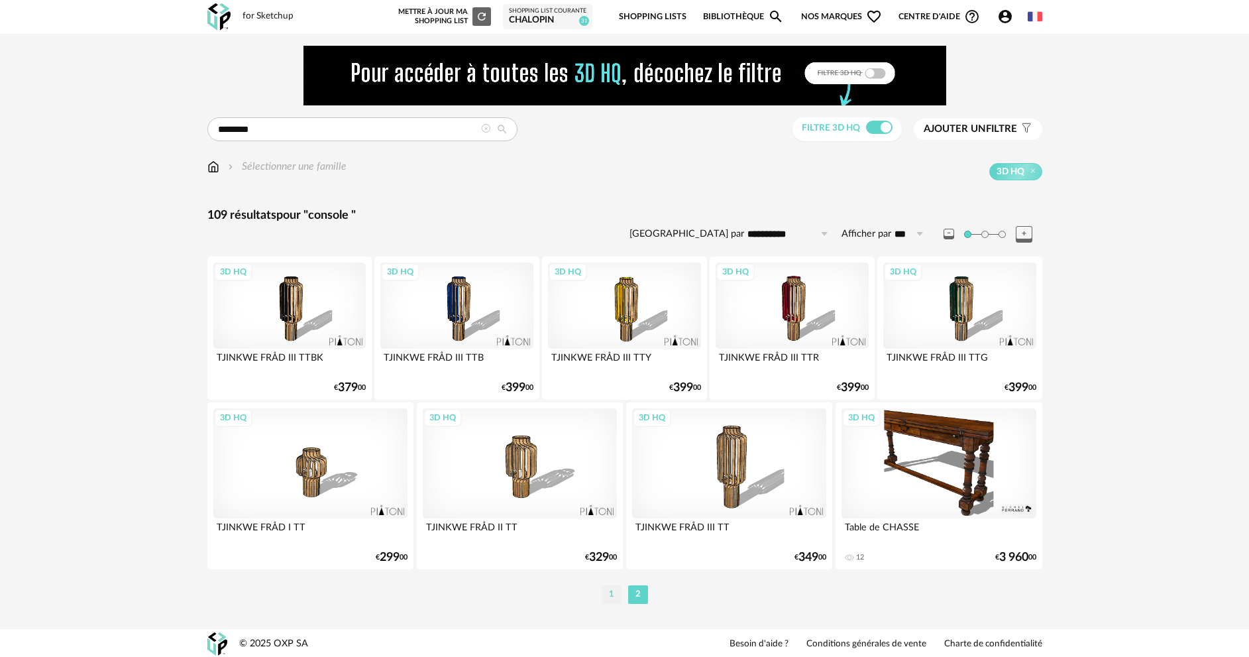
click at [608, 597] on li "1" at bounding box center [612, 594] width 20 height 19
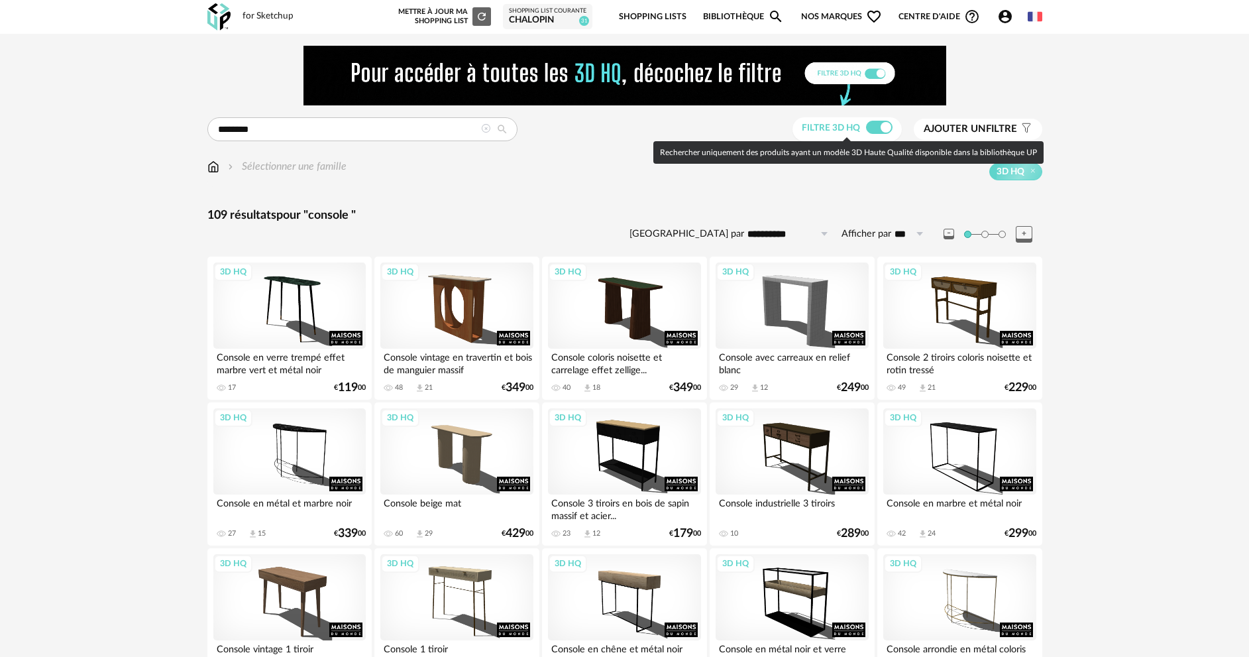
click at [881, 130] on span at bounding box center [879, 127] width 27 height 13
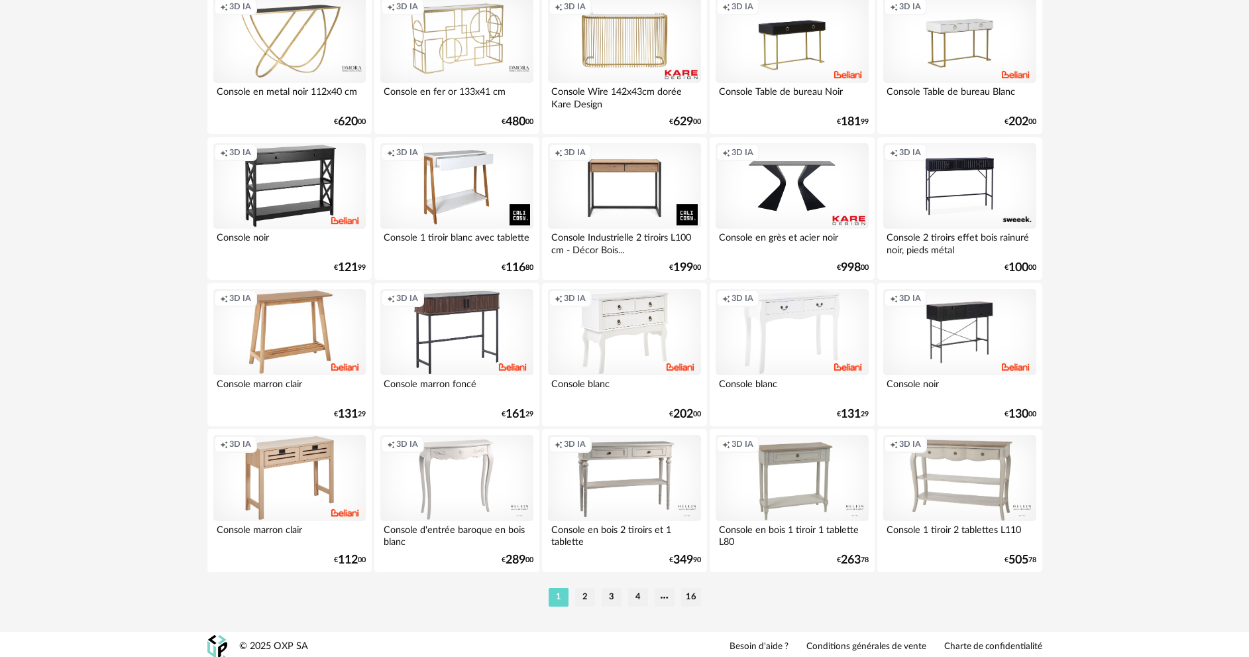
scroll to position [2604, 0]
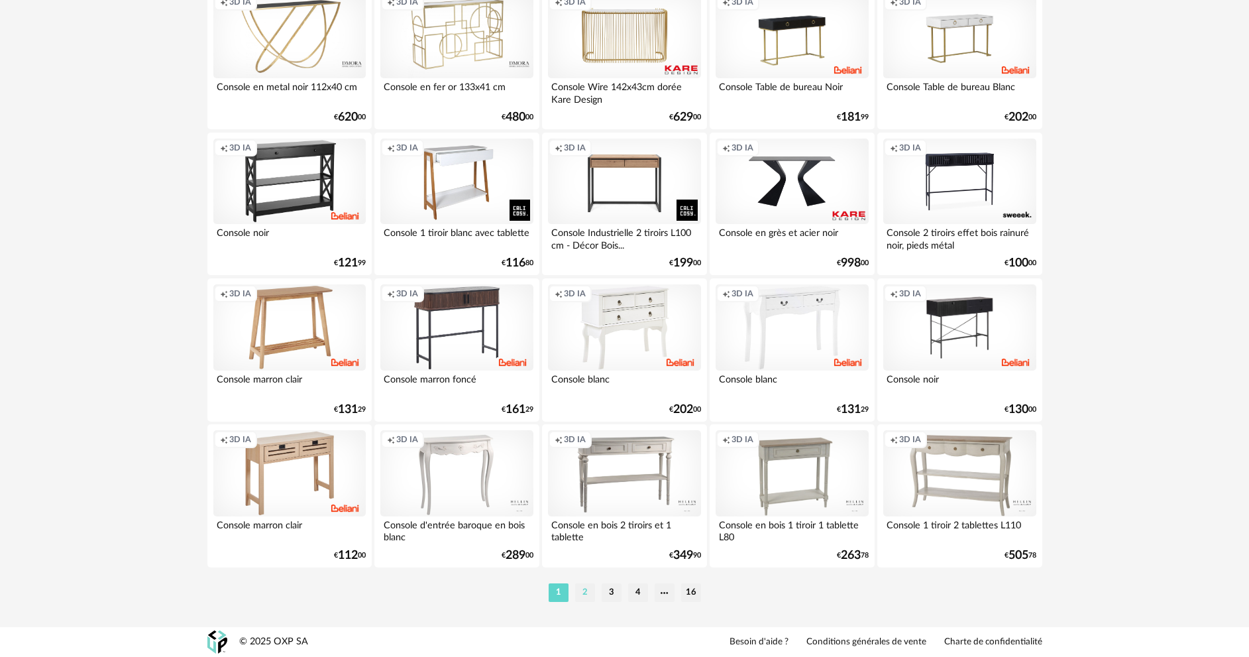
click at [579, 594] on li "2" at bounding box center [585, 592] width 20 height 19
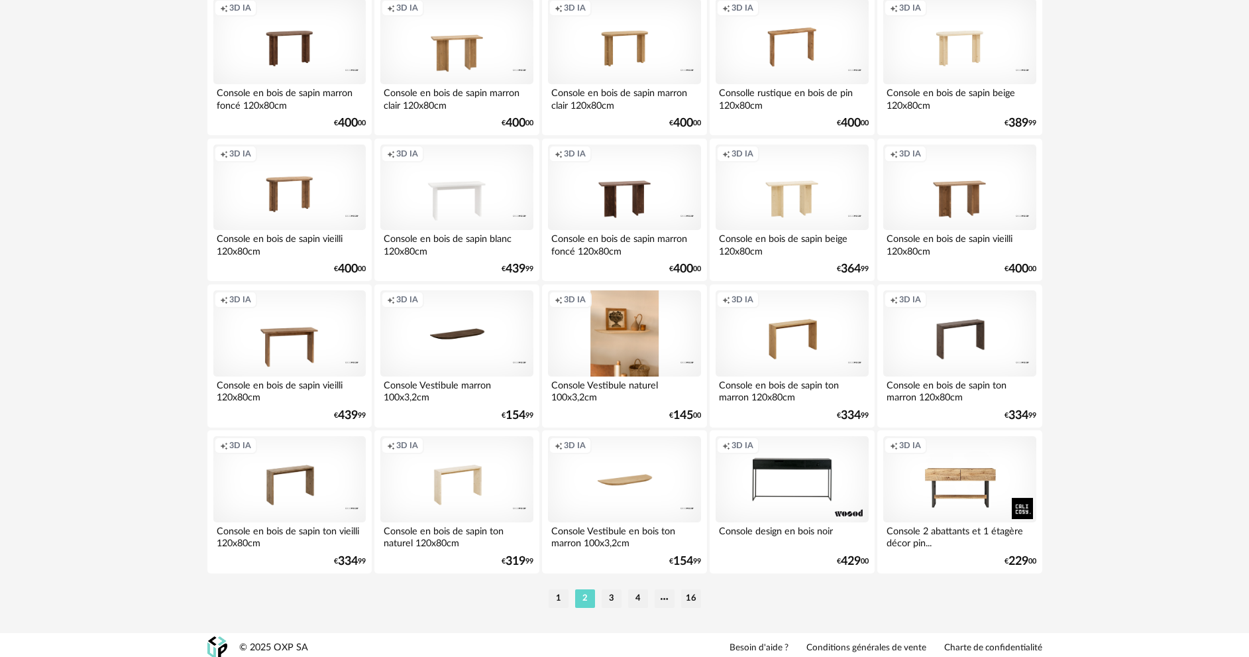
scroll to position [2604, 0]
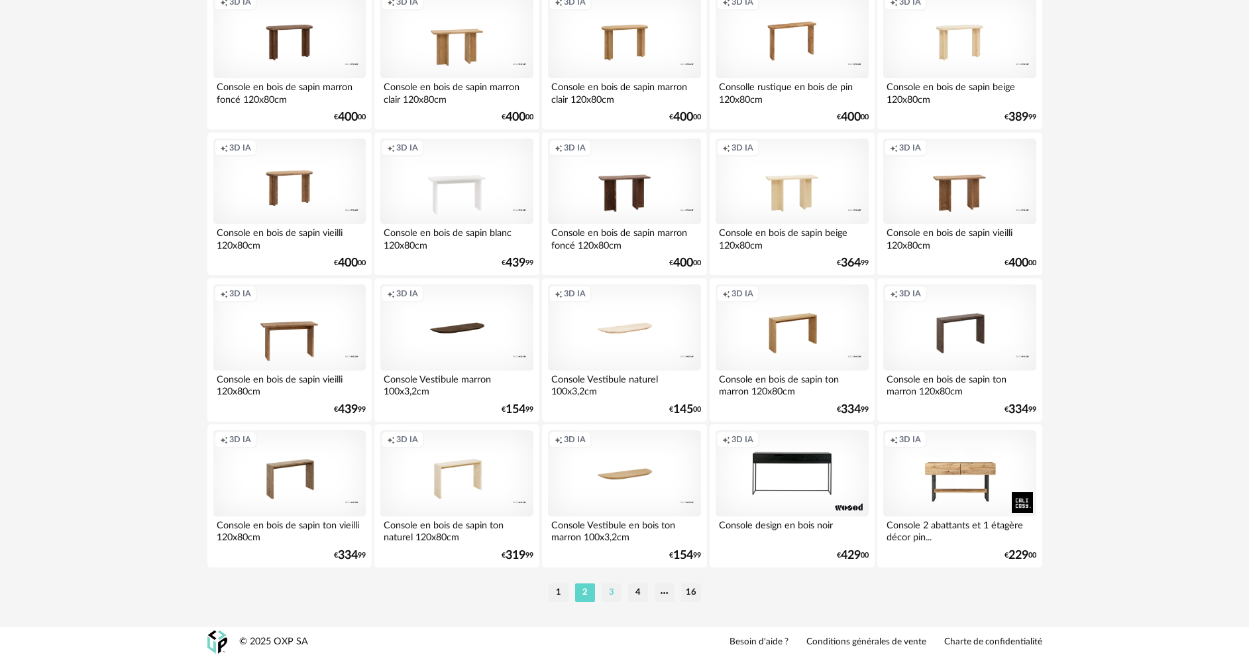
click at [611, 596] on li "3" at bounding box center [612, 592] width 20 height 19
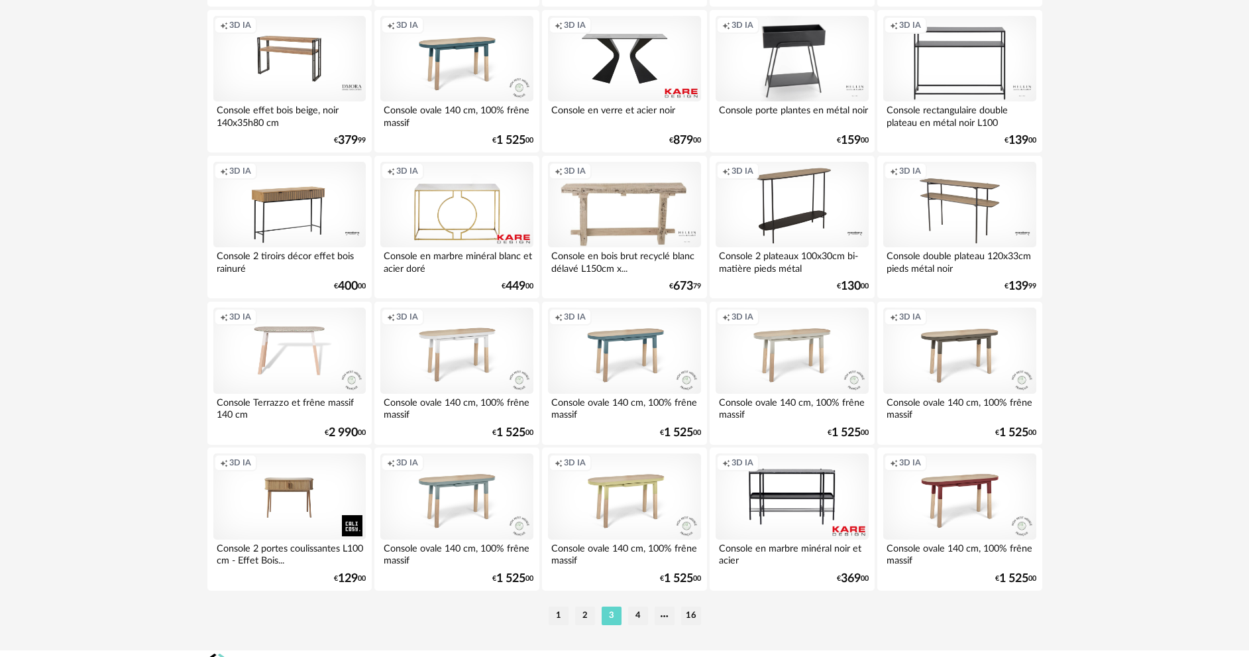
scroll to position [2604, 0]
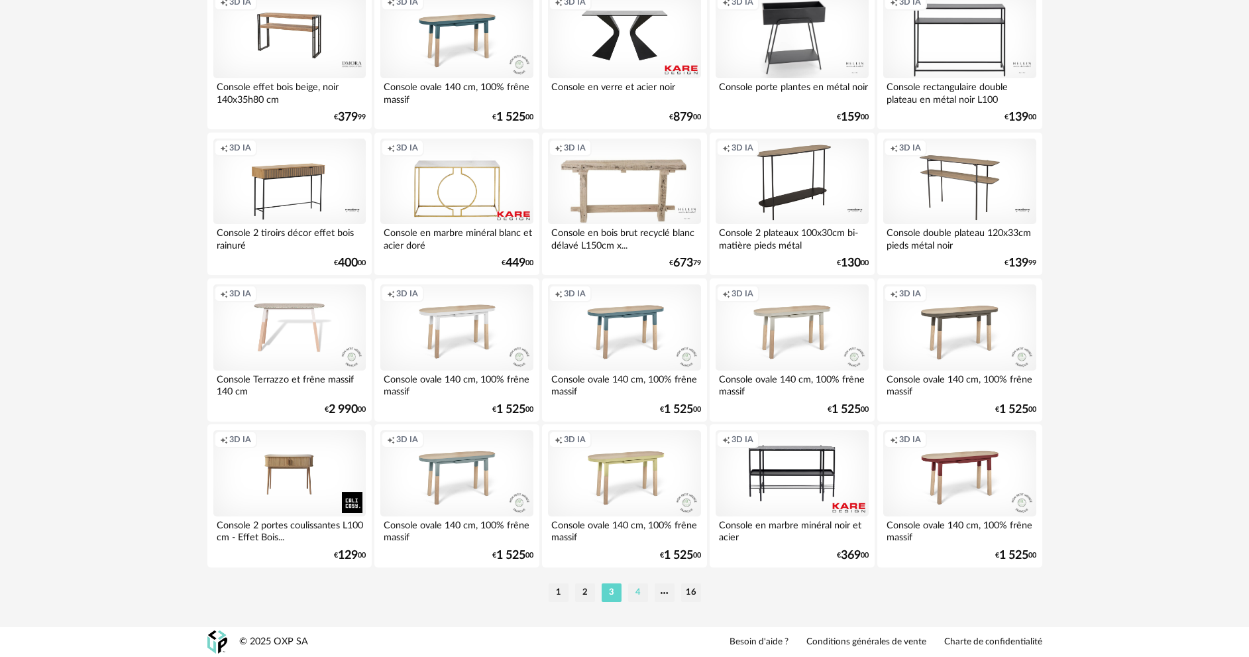
click at [641, 586] on li "4" at bounding box center [638, 592] width 20 height 19
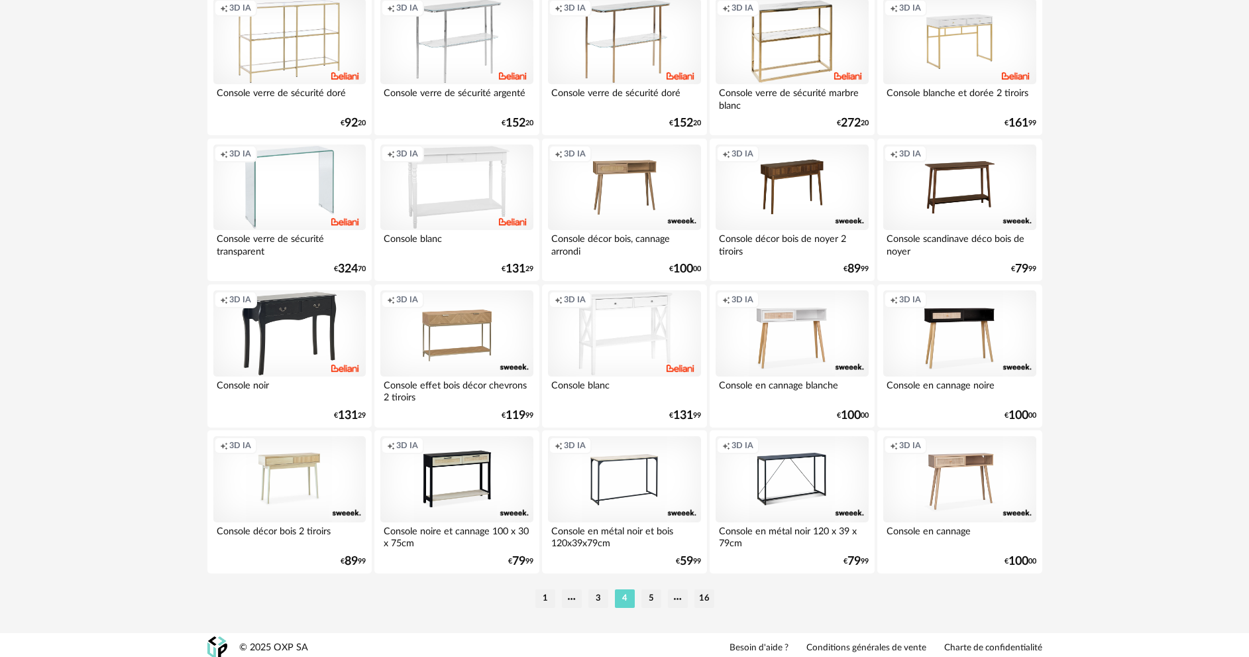
scroll to position [2604, 0]
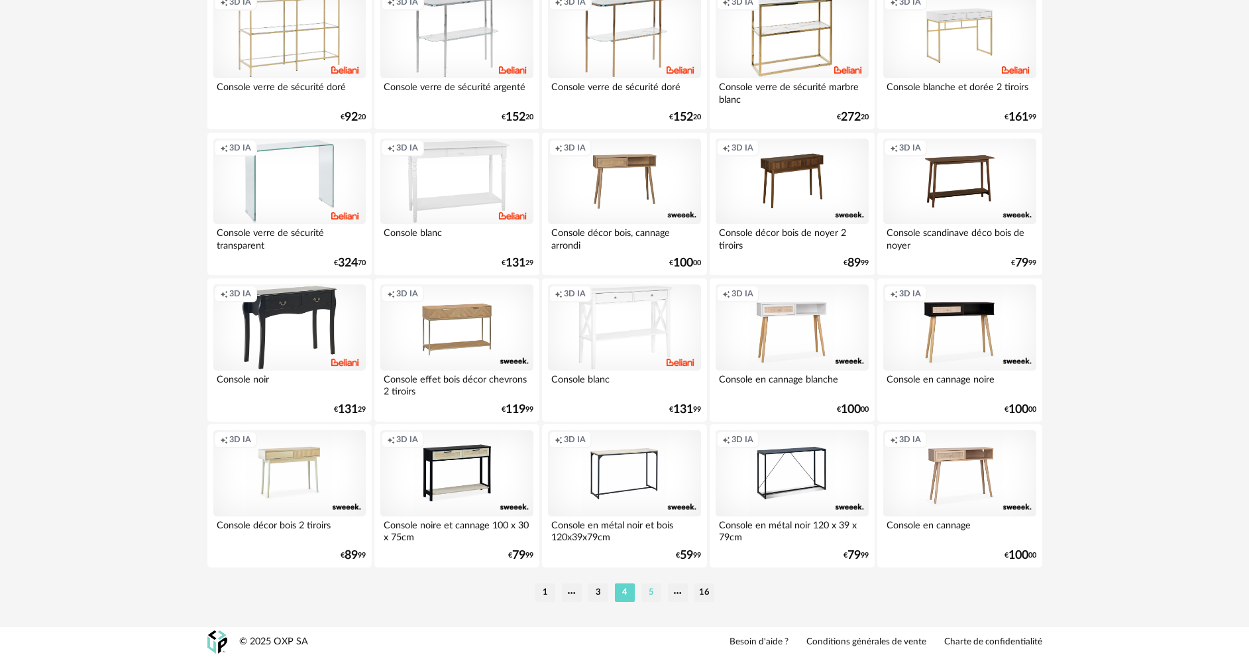
click at [646, 590] on li "5" at bounding box center [651, 592] width 20 height 19
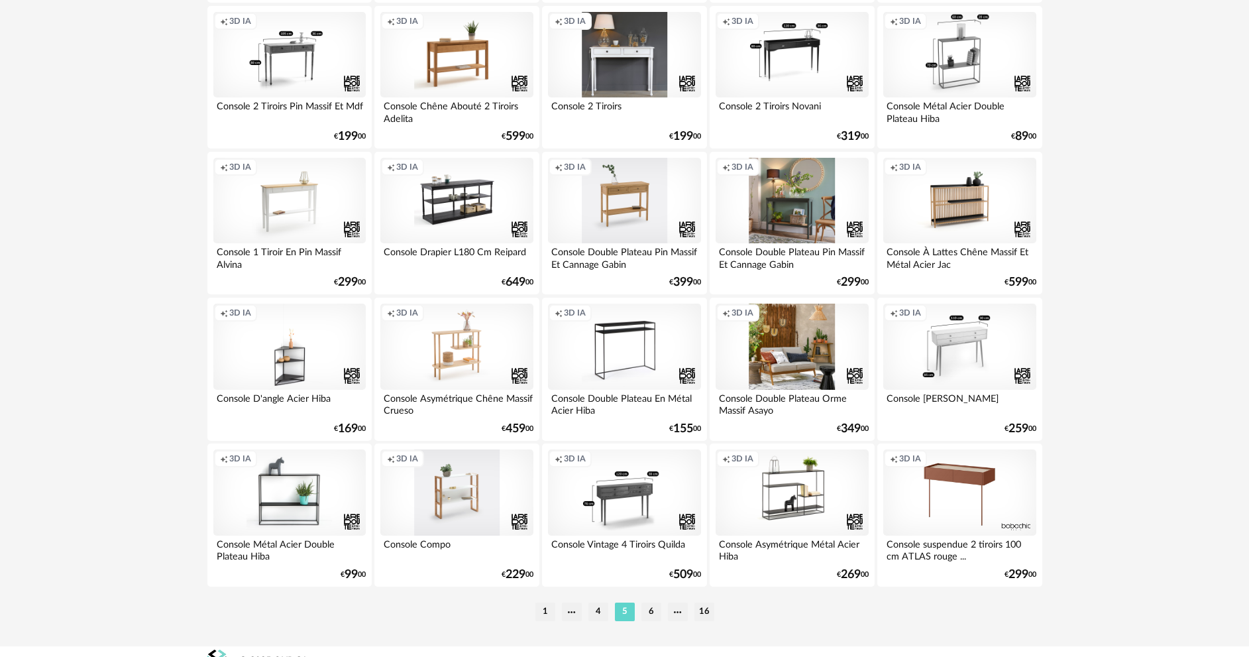
scroll to position [2604, 0]
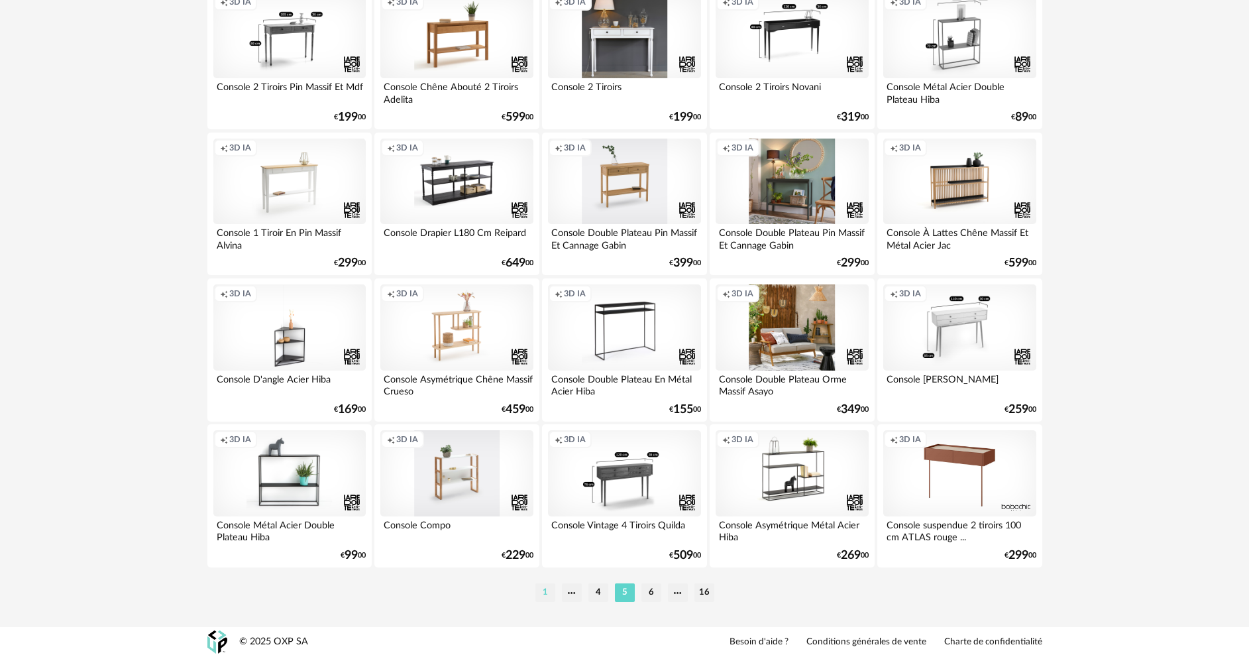
click at [547, 592] on li "1" at bounding box center [545, 592] width 20 height 19
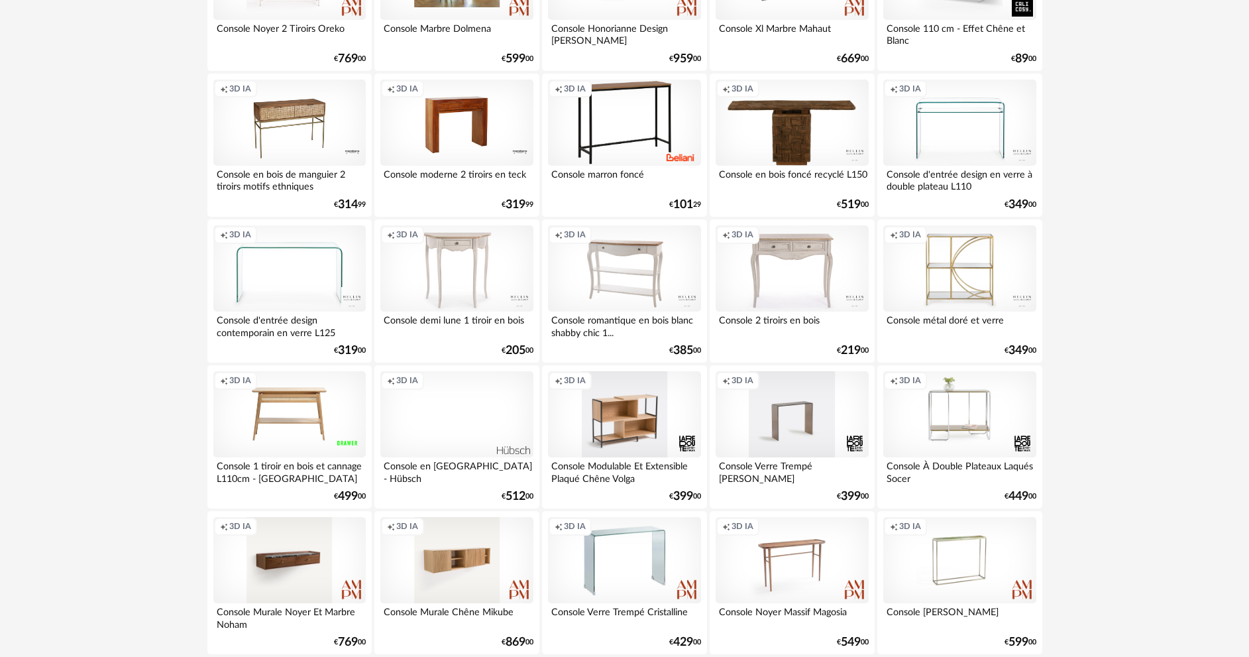
scroll to position [1657, 0]
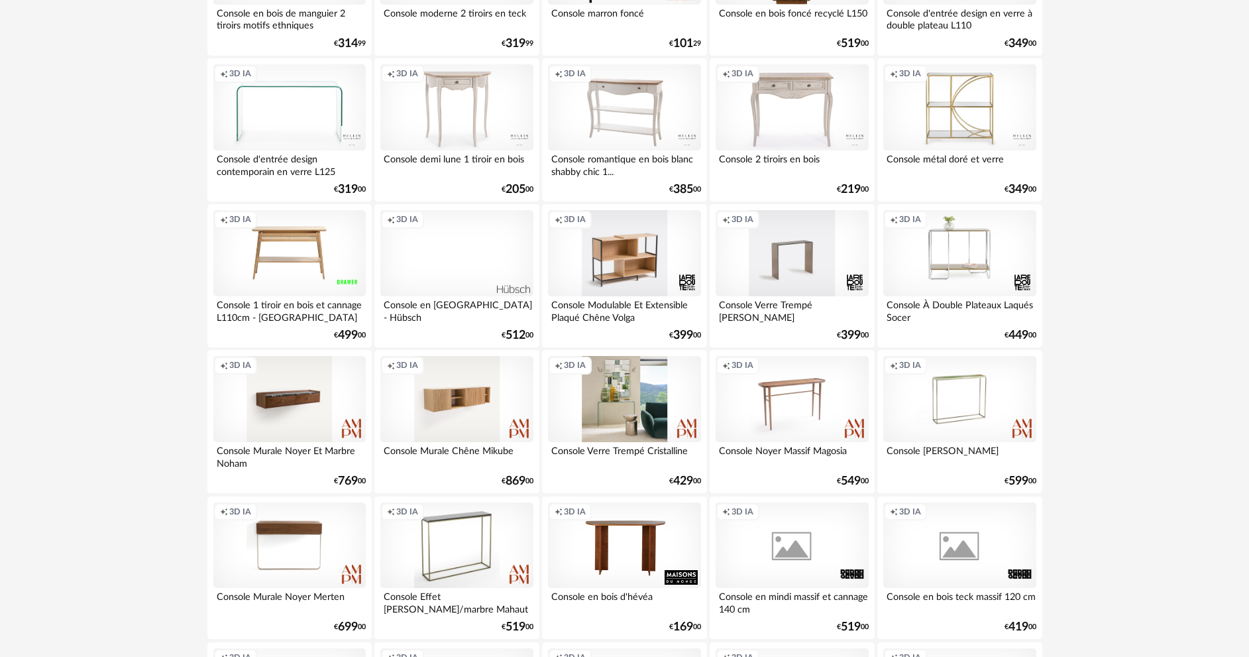
click at [596, 410] on div "Creation icon 3D IA" at bounding box center [624, 399] width 152 height 86
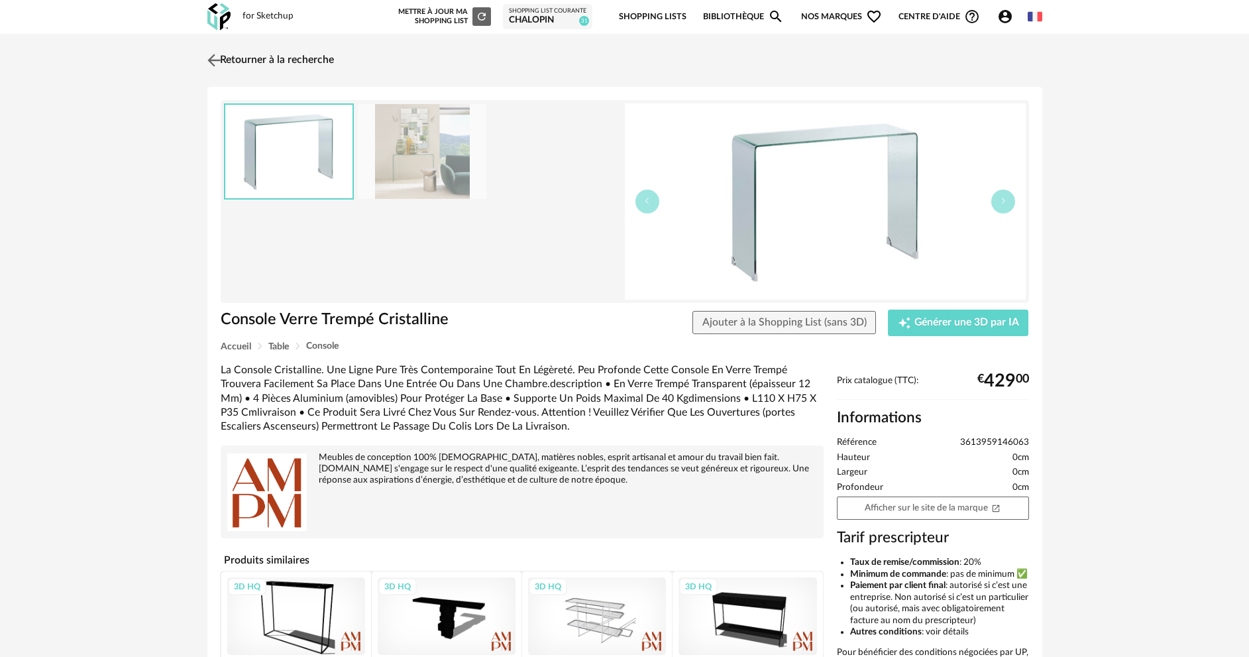
click at [207, 61] on img at bounding box center [213, 59] width 19 height 19
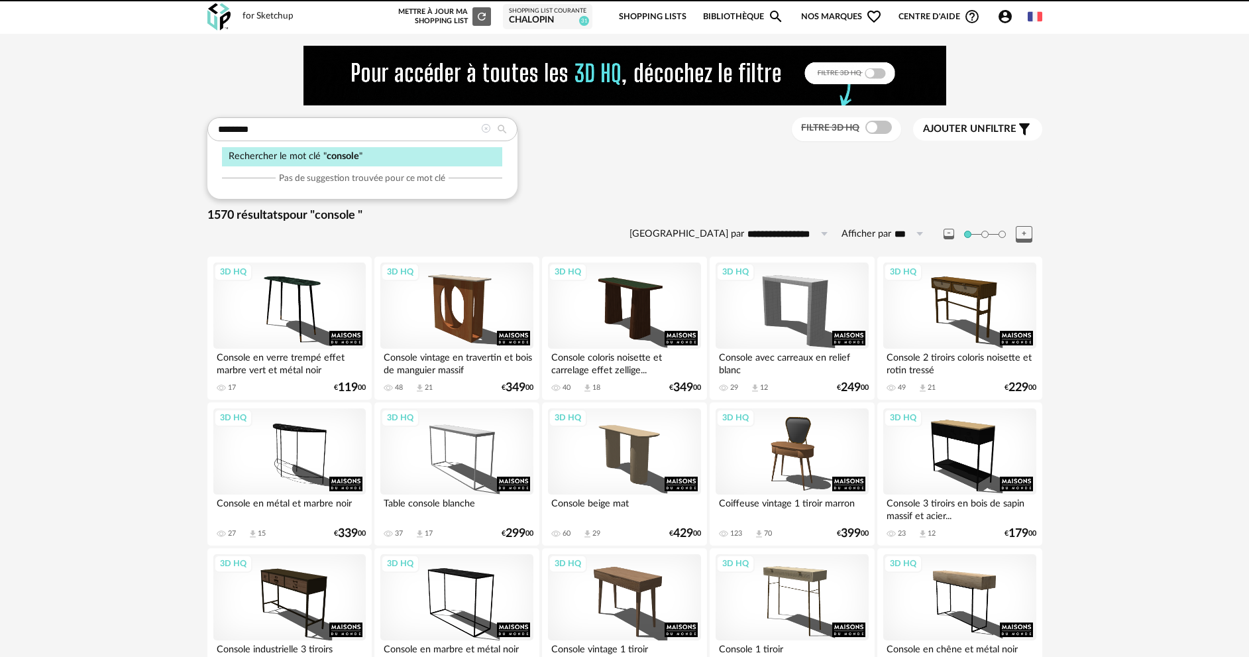
type input "*******"
type input "**********"
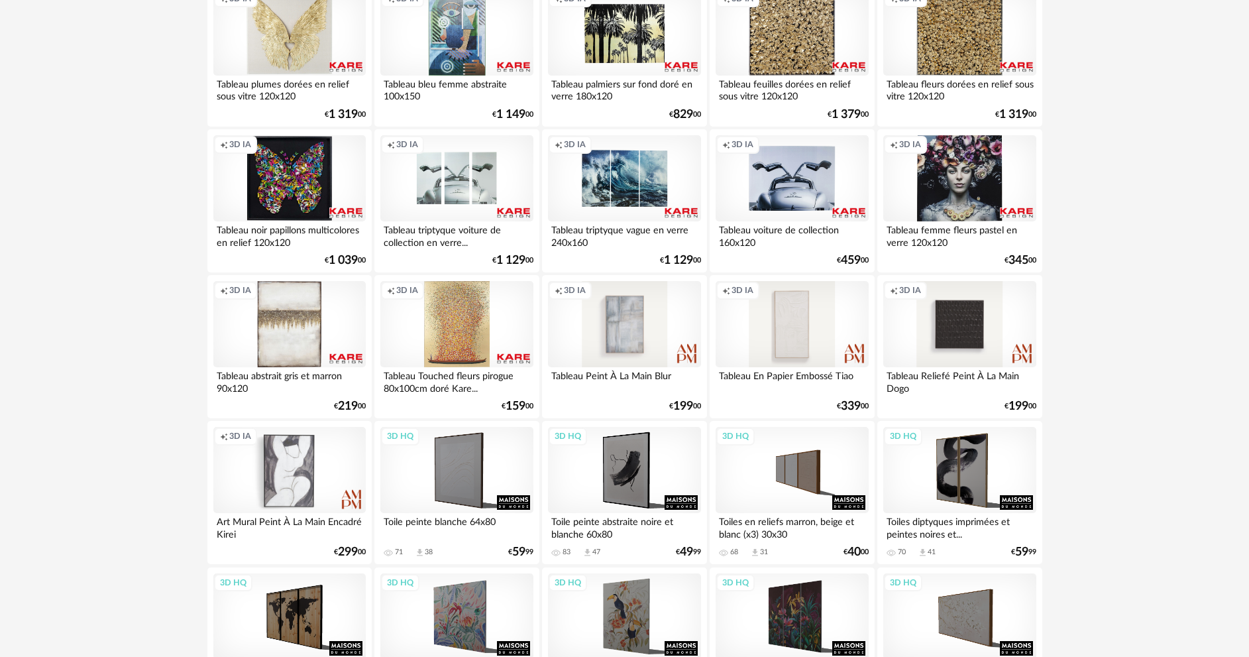
scroll to position [1590, 0]
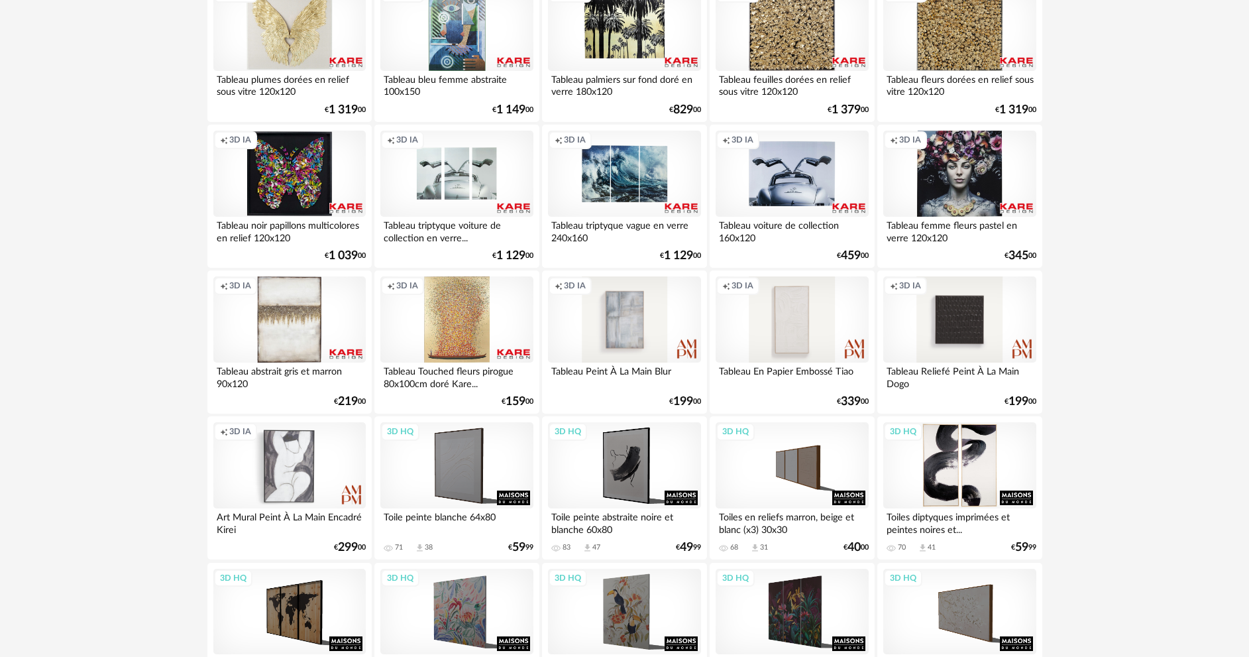
click at [995, 482] on div "3D HQ" at bounding box center [959, 465] width 152 height 86
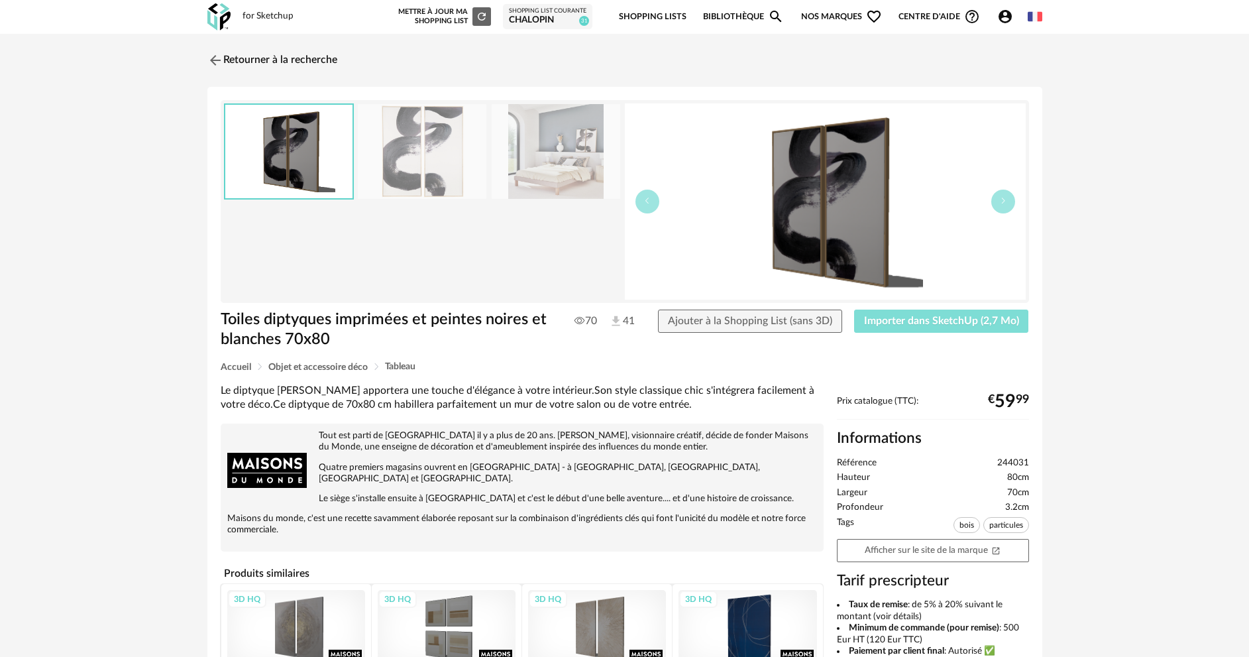
click at [912, 323] on span "Importer dans SketchUp (2,7 Mo)" at bounding box center [941, 320] width 155 height 11
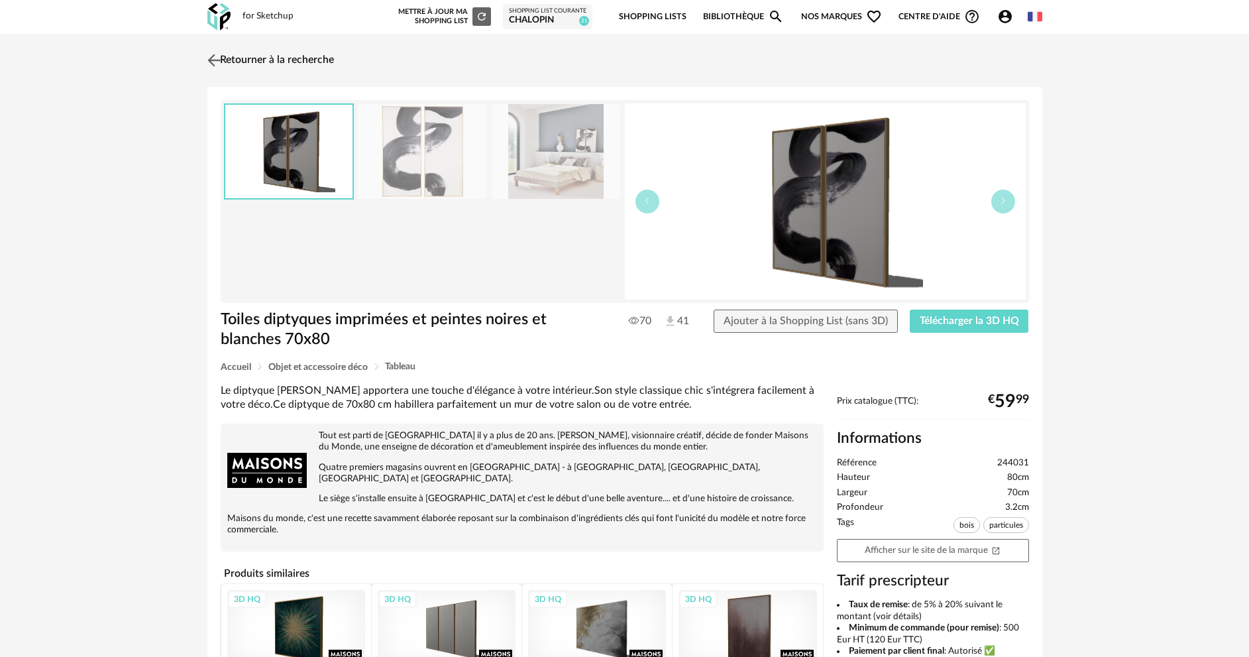
click at [209, 58] on img at bounding box center [213, 59] width 19 height 19
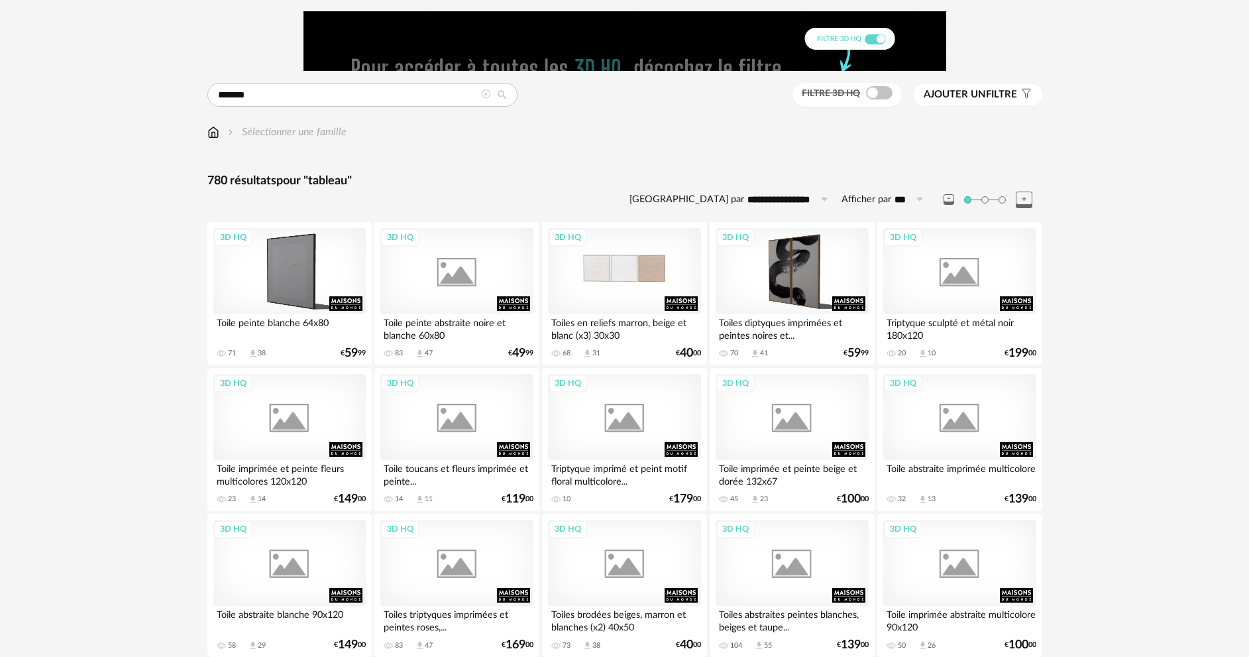
scroll to position [208, 0]
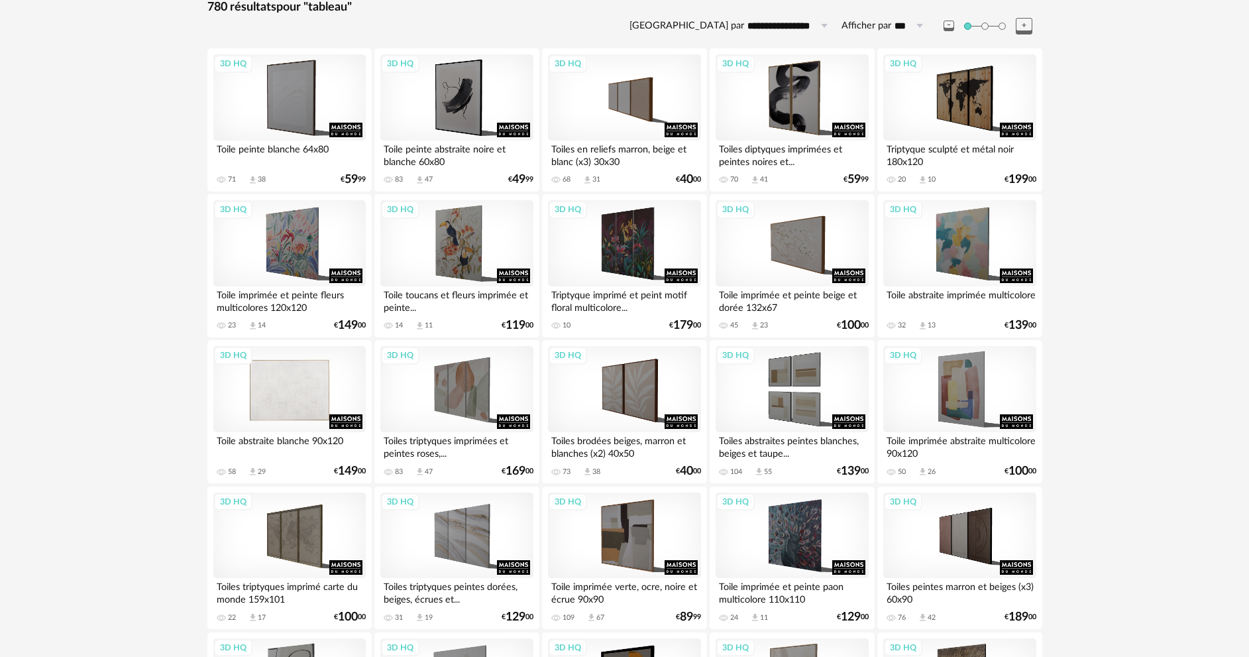
click at [300, 396] on div "3D HQ" at bounding box center [289, 389] width 152 height 86
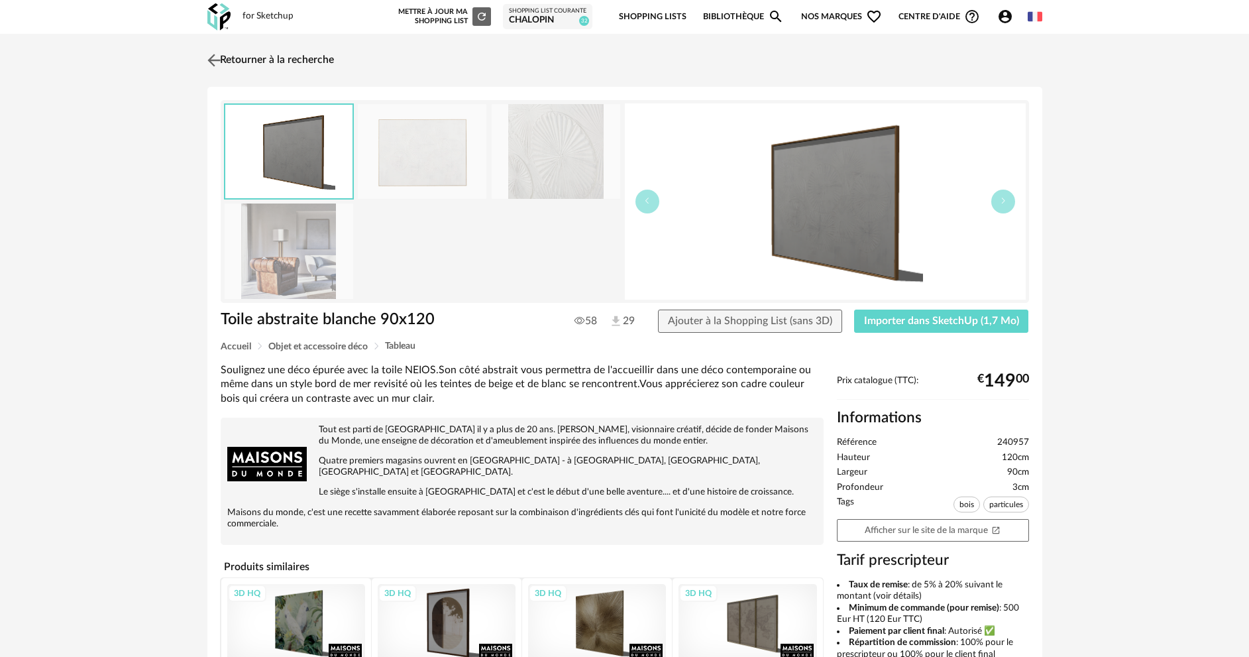
click at [220, 61] on img at bounding box center [213, 59] width 19 height 19
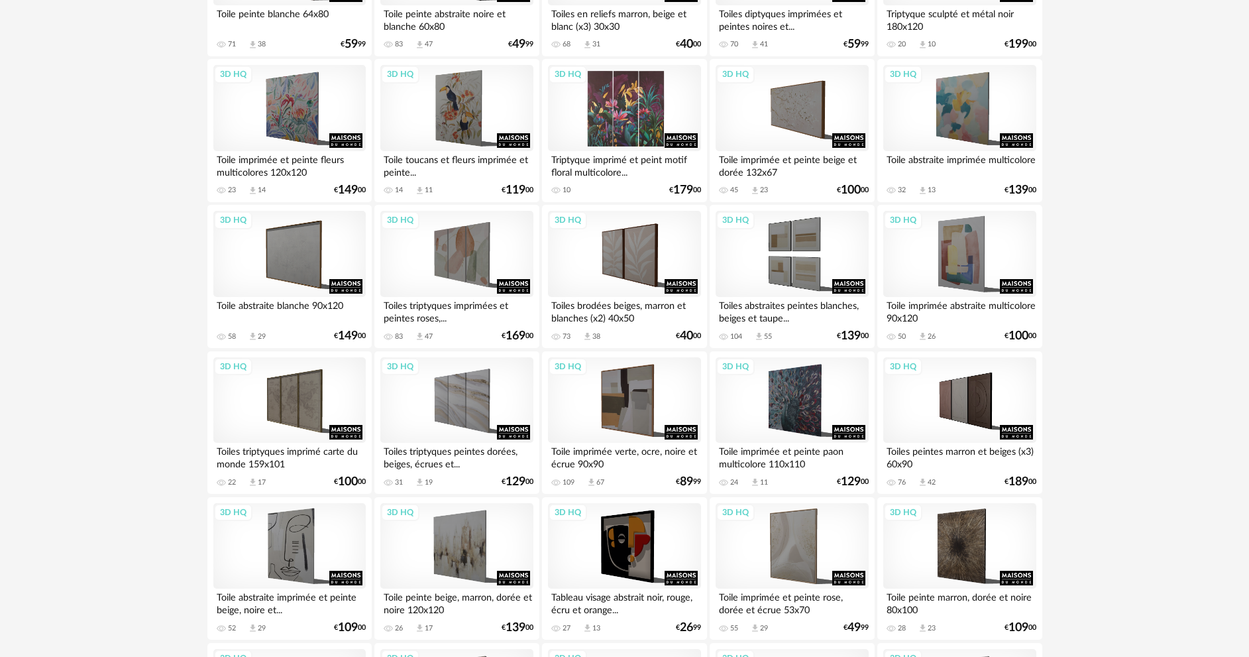
scroll to position [446, 0]
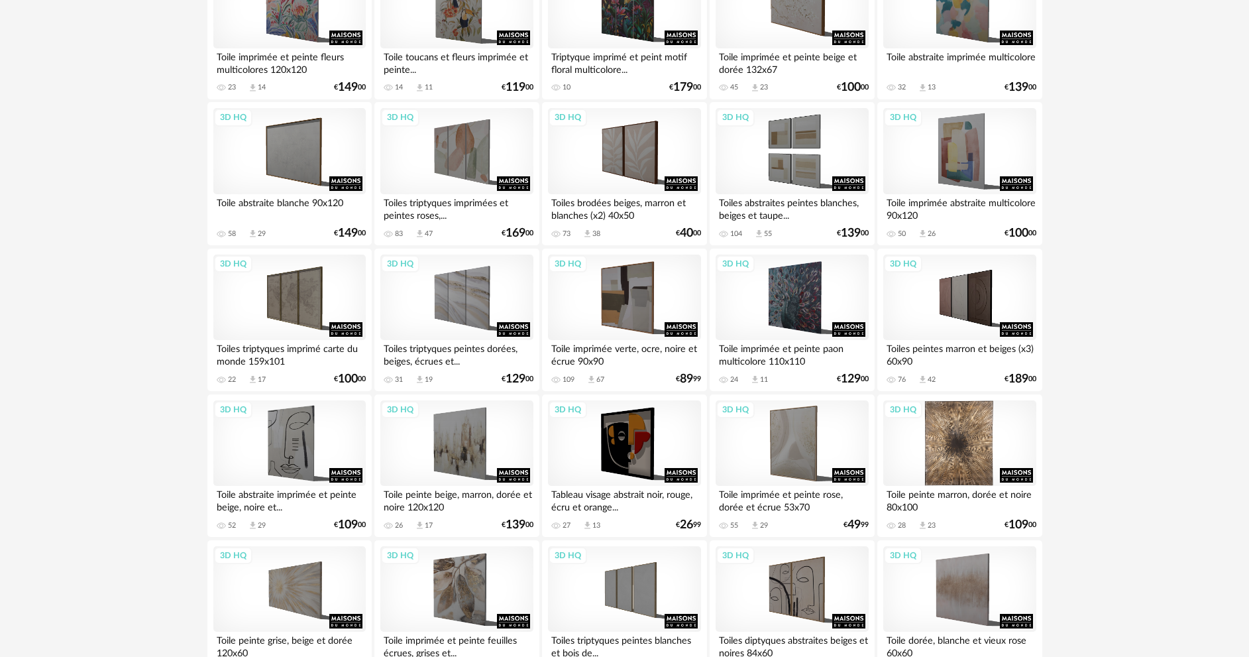
click at [972, 459] on div "3D HQ" at bounding box center [959, 443] width 152 height 86
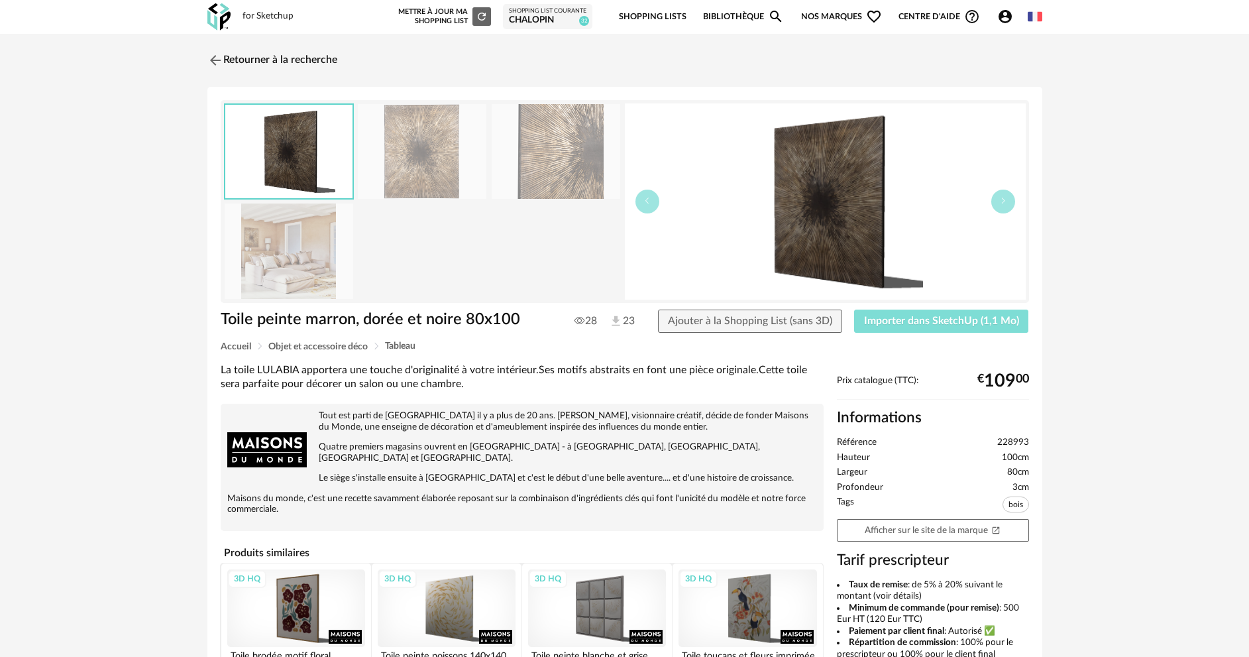
click at [953, 310] on button "Importer dans SketchUp (1,1 Mo)" at bounding box center [941, 321] width 175 height 24
